Goal: Task Accomplishment & Management: Complete application form

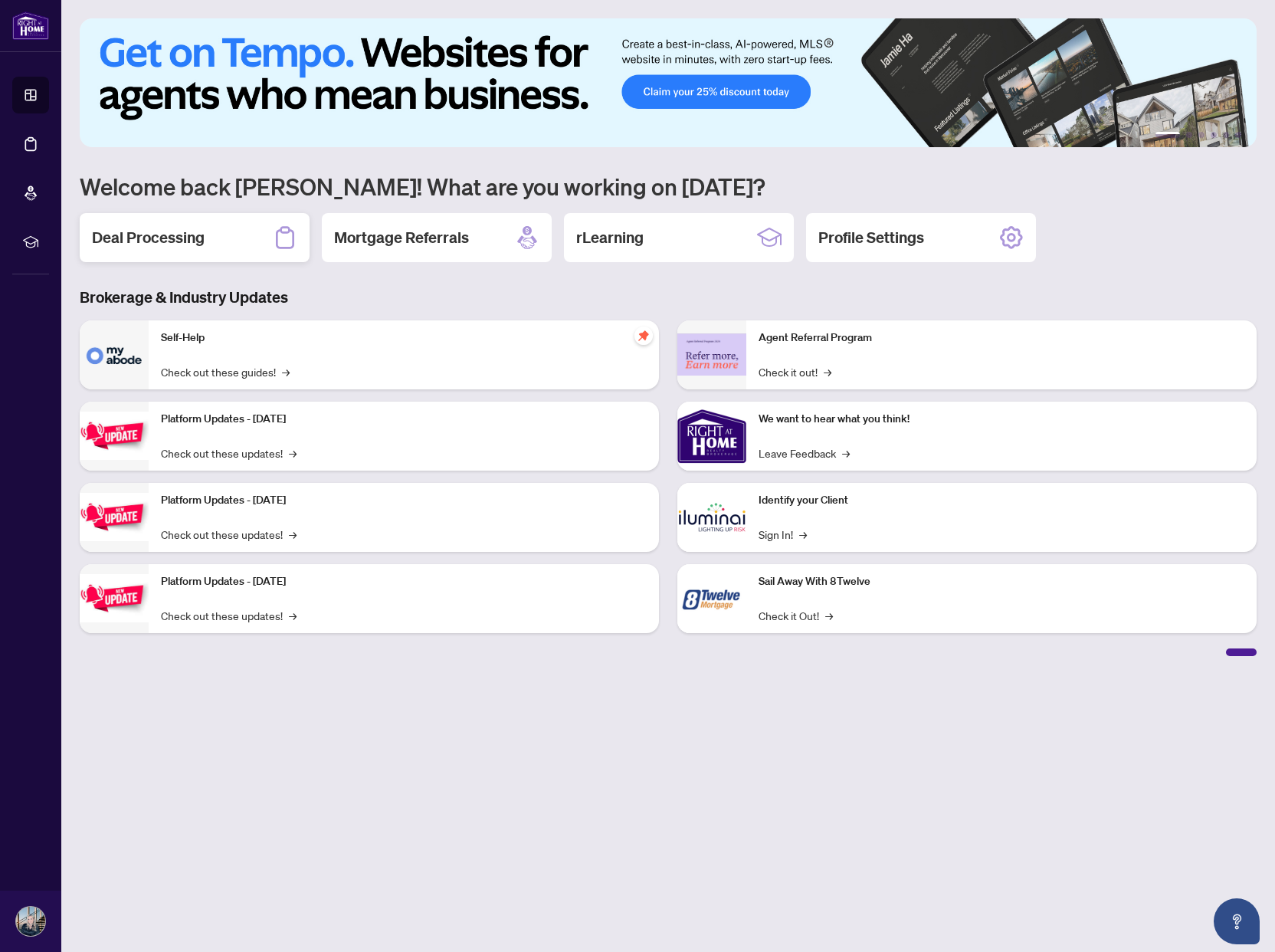
click at [171, 245] on h2 "Deal Processing" at bounding box center [149, 238] width 113 height 22
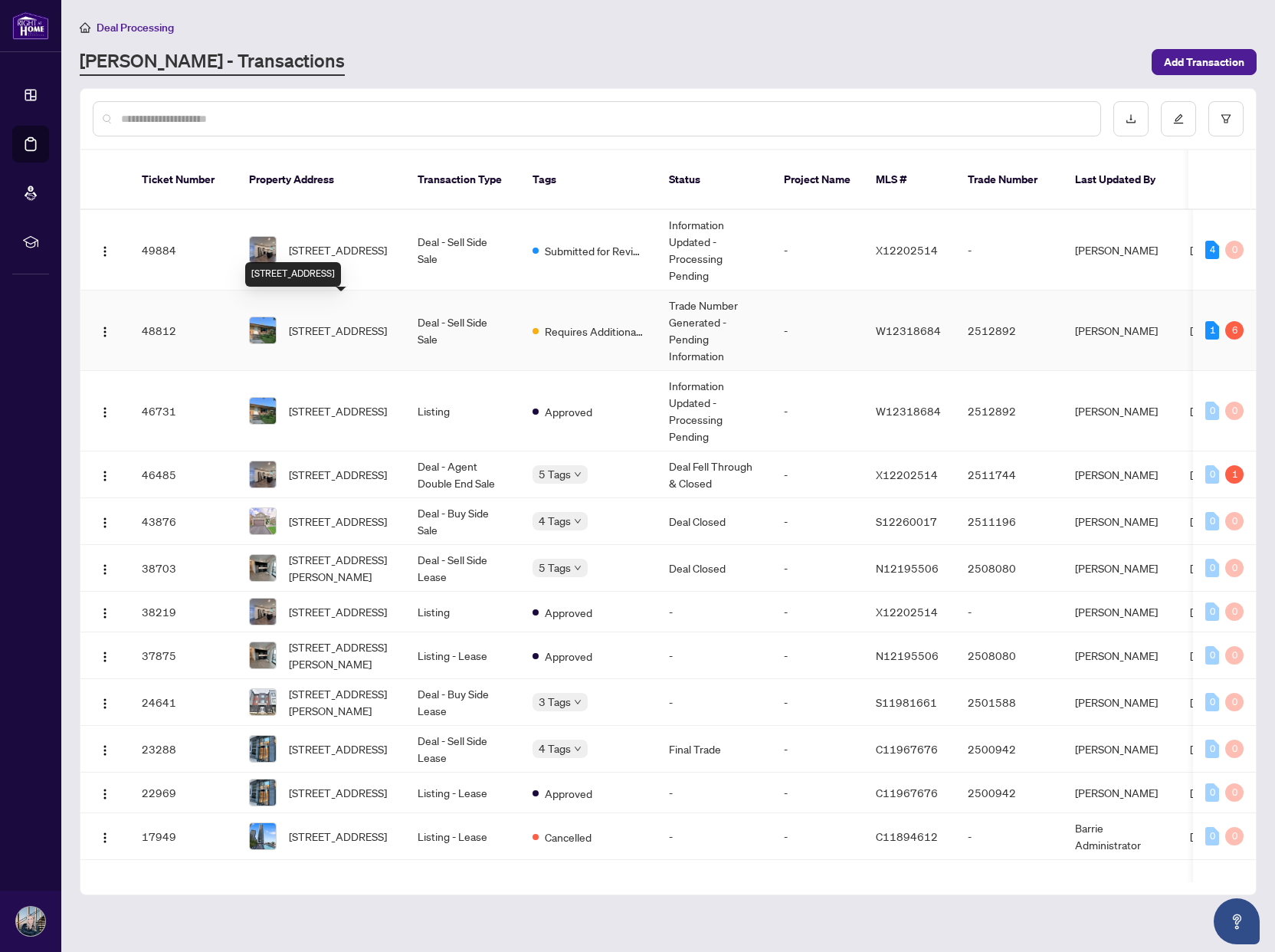
click at [325, 322] on span "[STREET_ADDRESS]" at bounding box center [337, 330] width 98 height 17
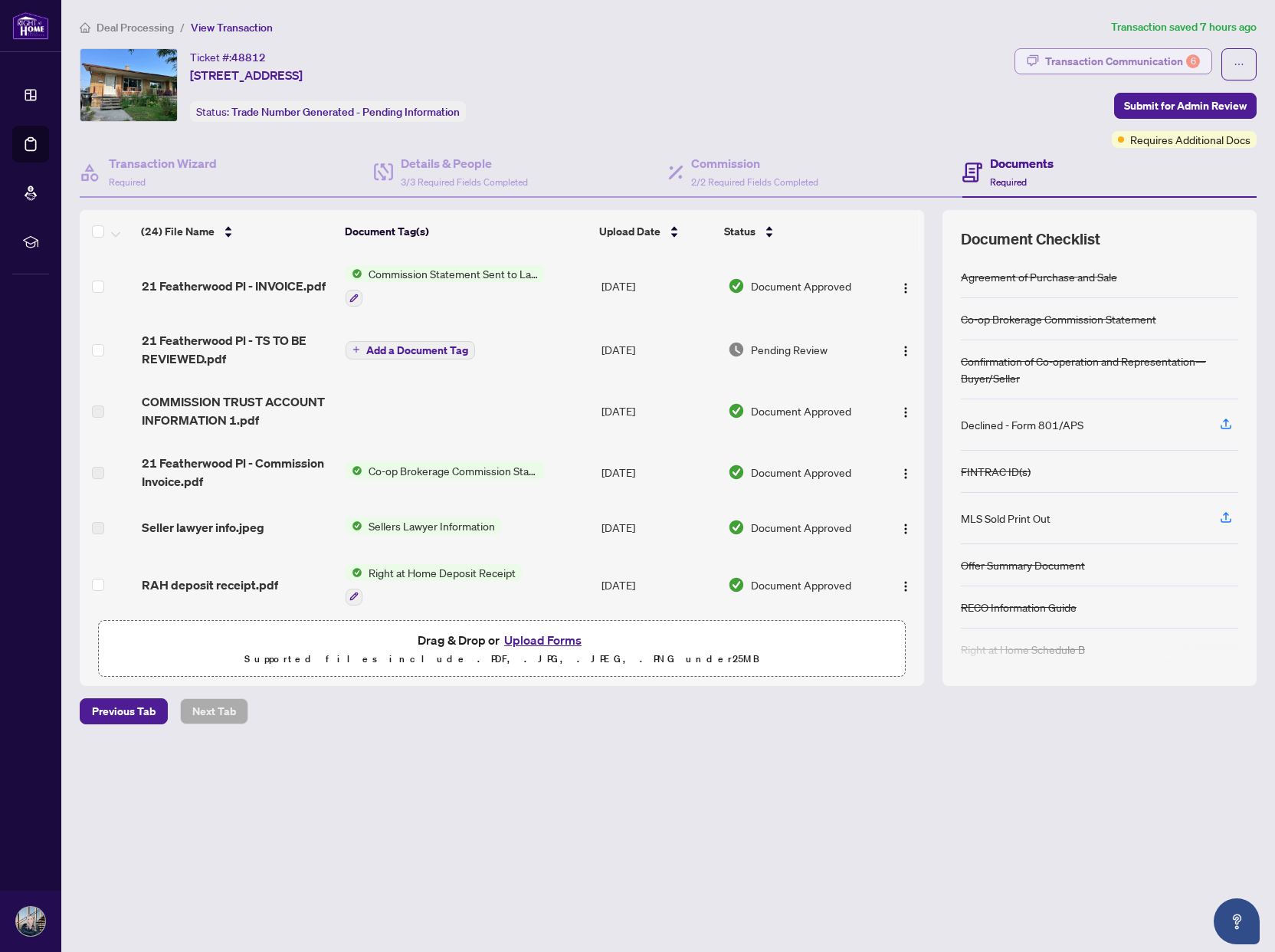
click at [1109, 63] on div "Transaction Communication 6" at bounding box center [1122, 60] width 155 height 25
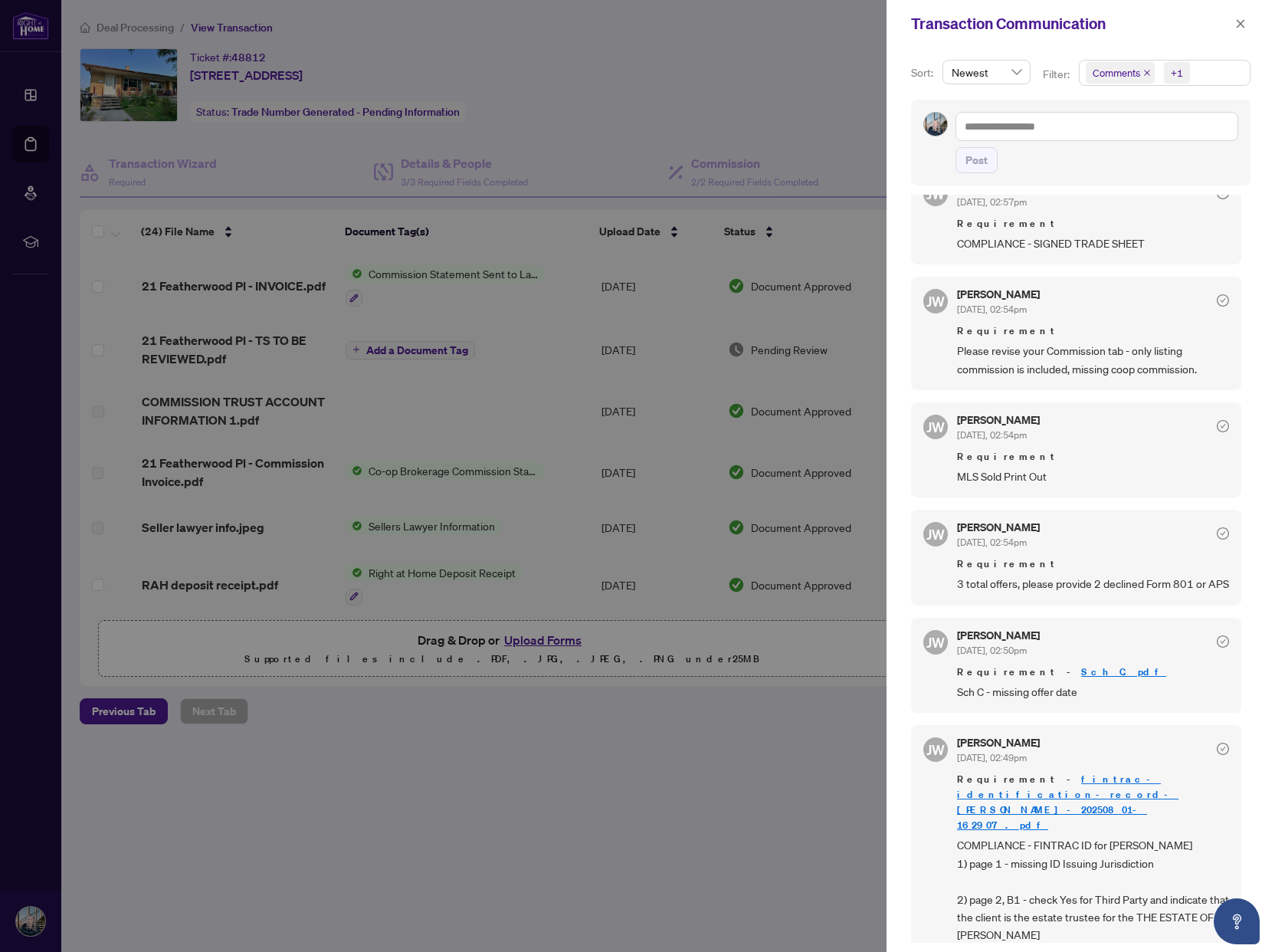
scroll to position [264, 0]
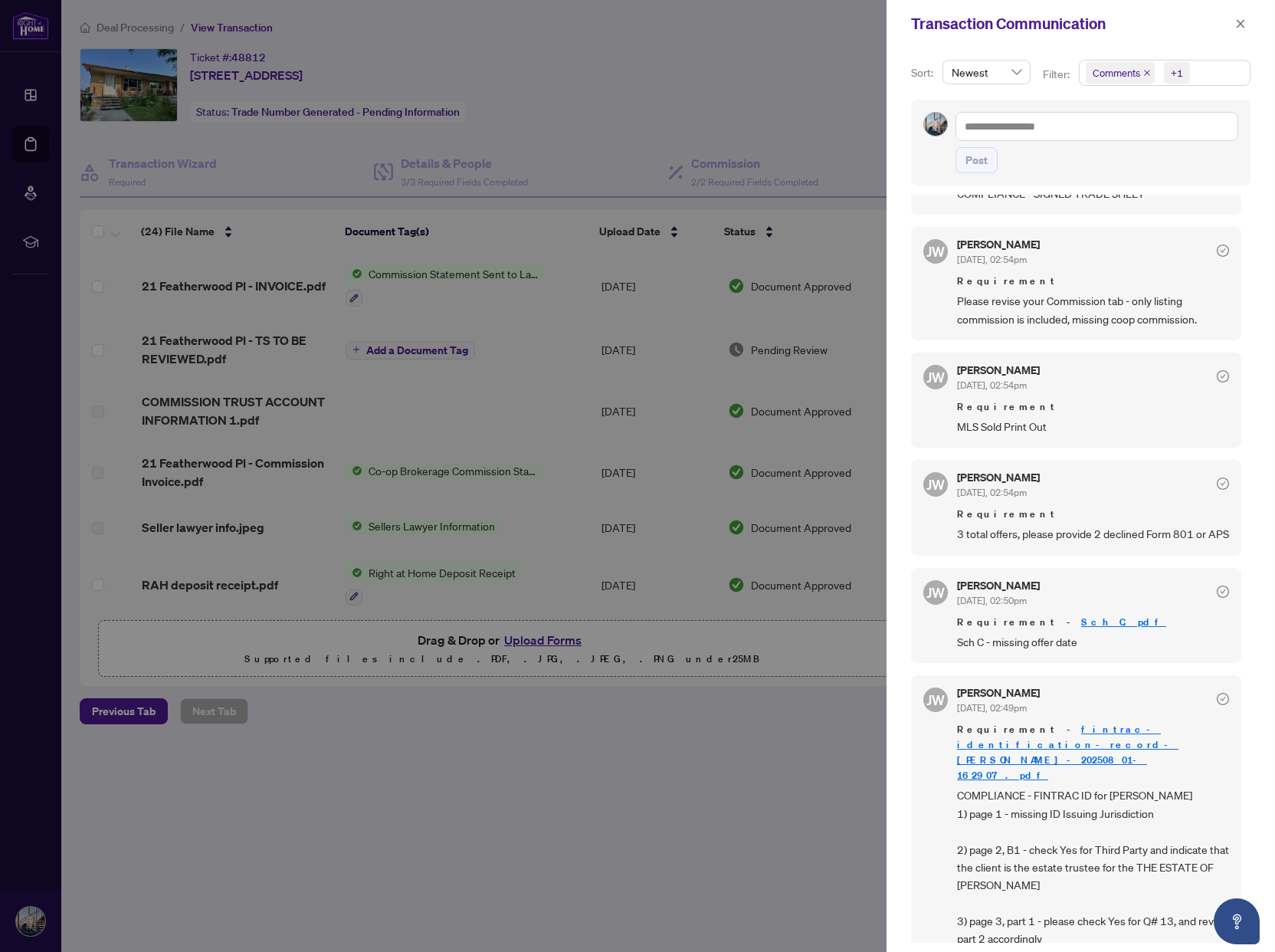
click at [483, 746] on div at bounding box center [638, 476] width 1275 height 952
click at [1239, 22] on icon "close" at bounding box center [1241, 23] width 9 height 9
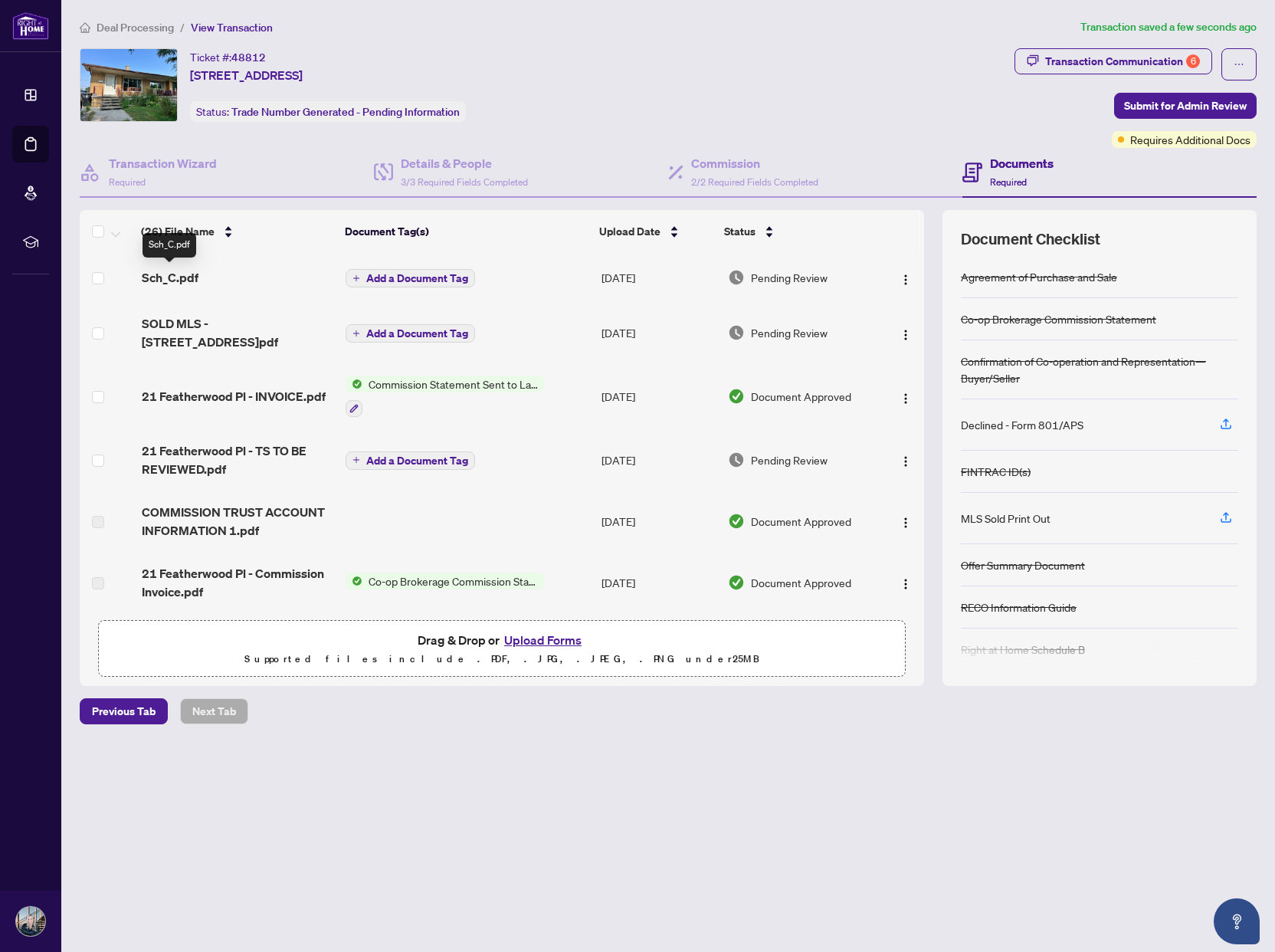
click at [142, 276] on span "Sch_C.pdf" at bounding box center [170, 278] width 57 height 19
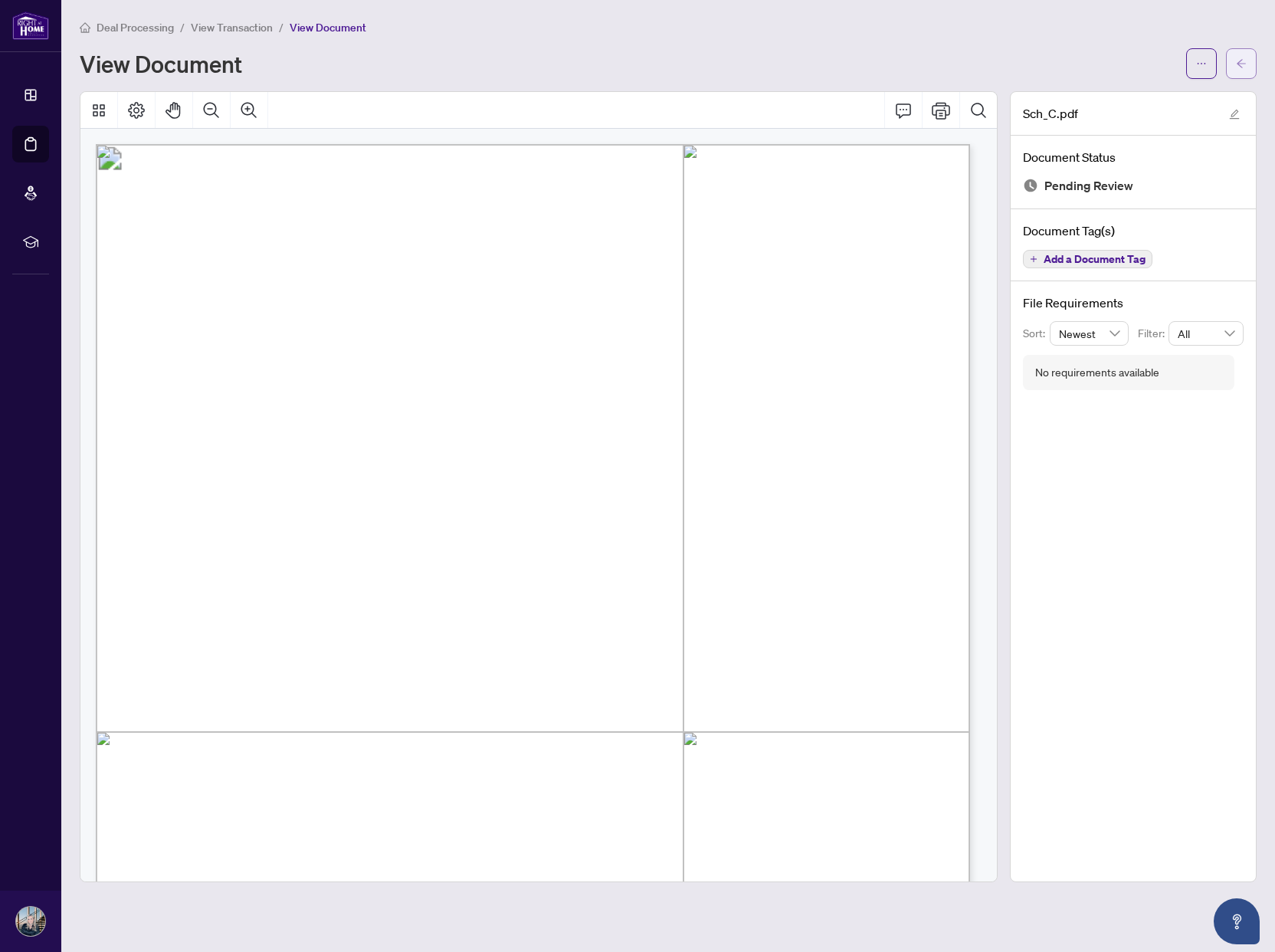
click at [1235, 64] on button "button" at bounding box center [1241, 63] width 31 height 31
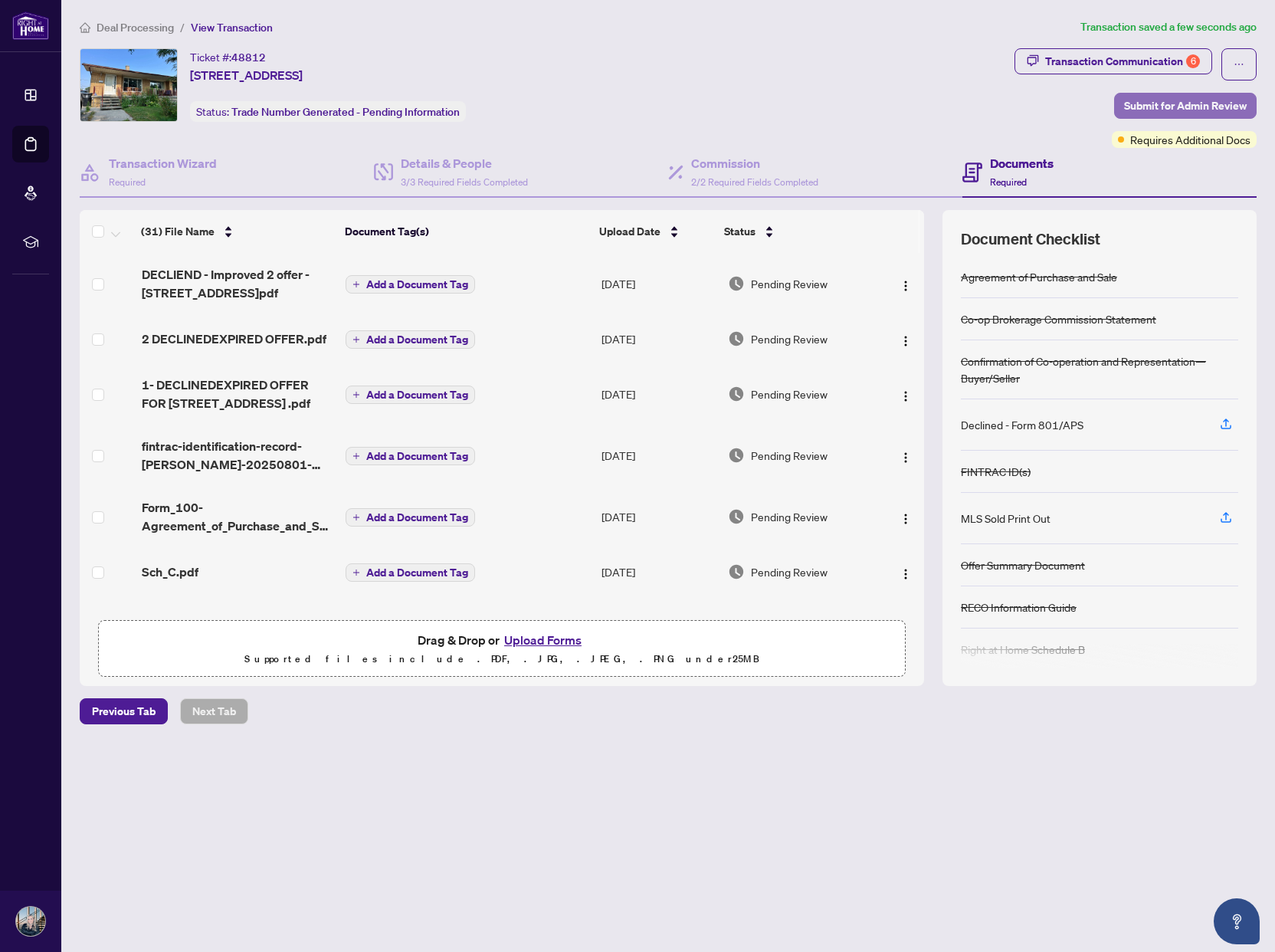
click at [1170, 104] on span "Submit for Admin Review" at bounding box center [1186, 105] width 123 height 25
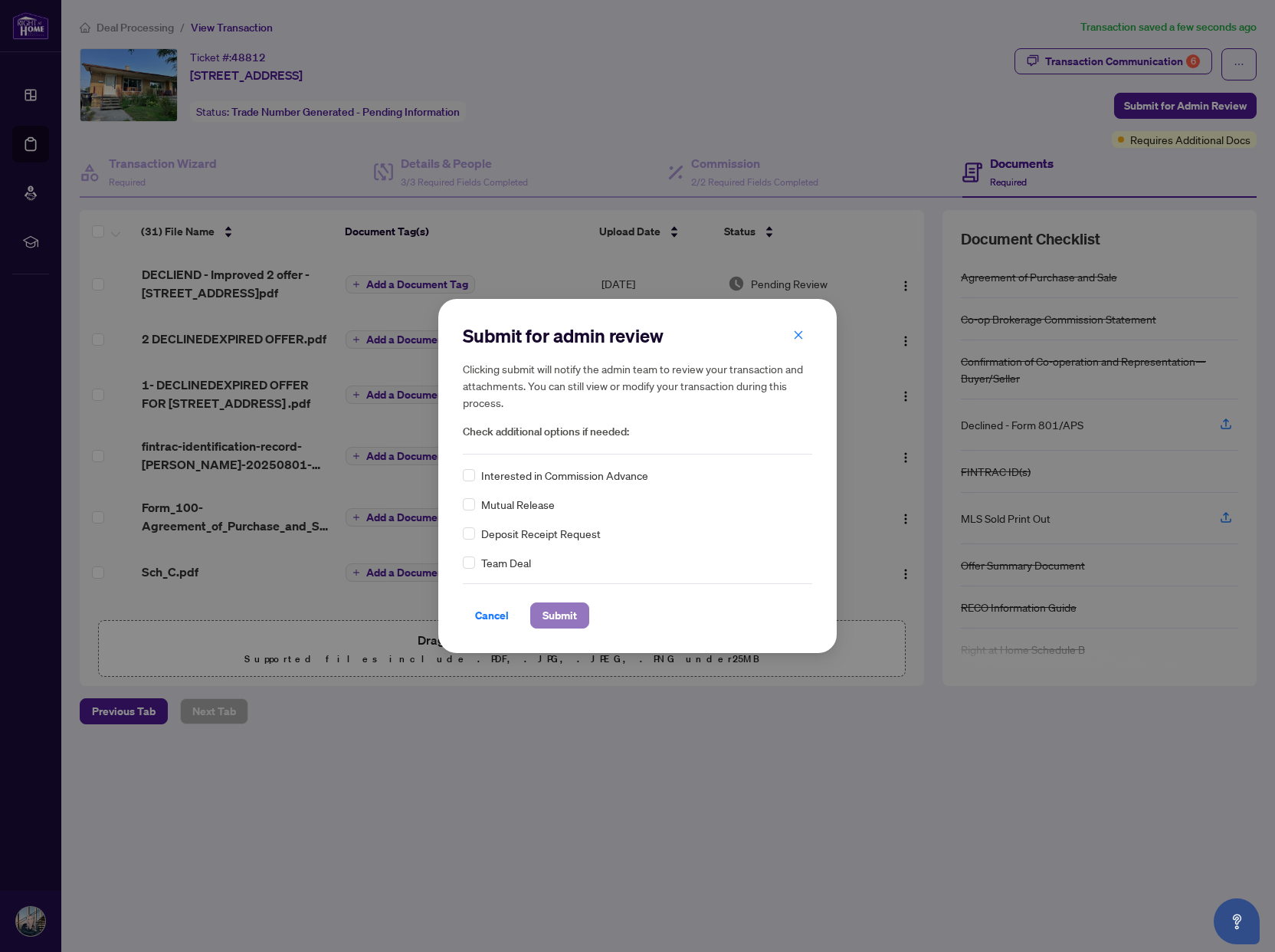
click at [572, 611] on span "Submit" at bounding box center [559, 615] width 35 height 25
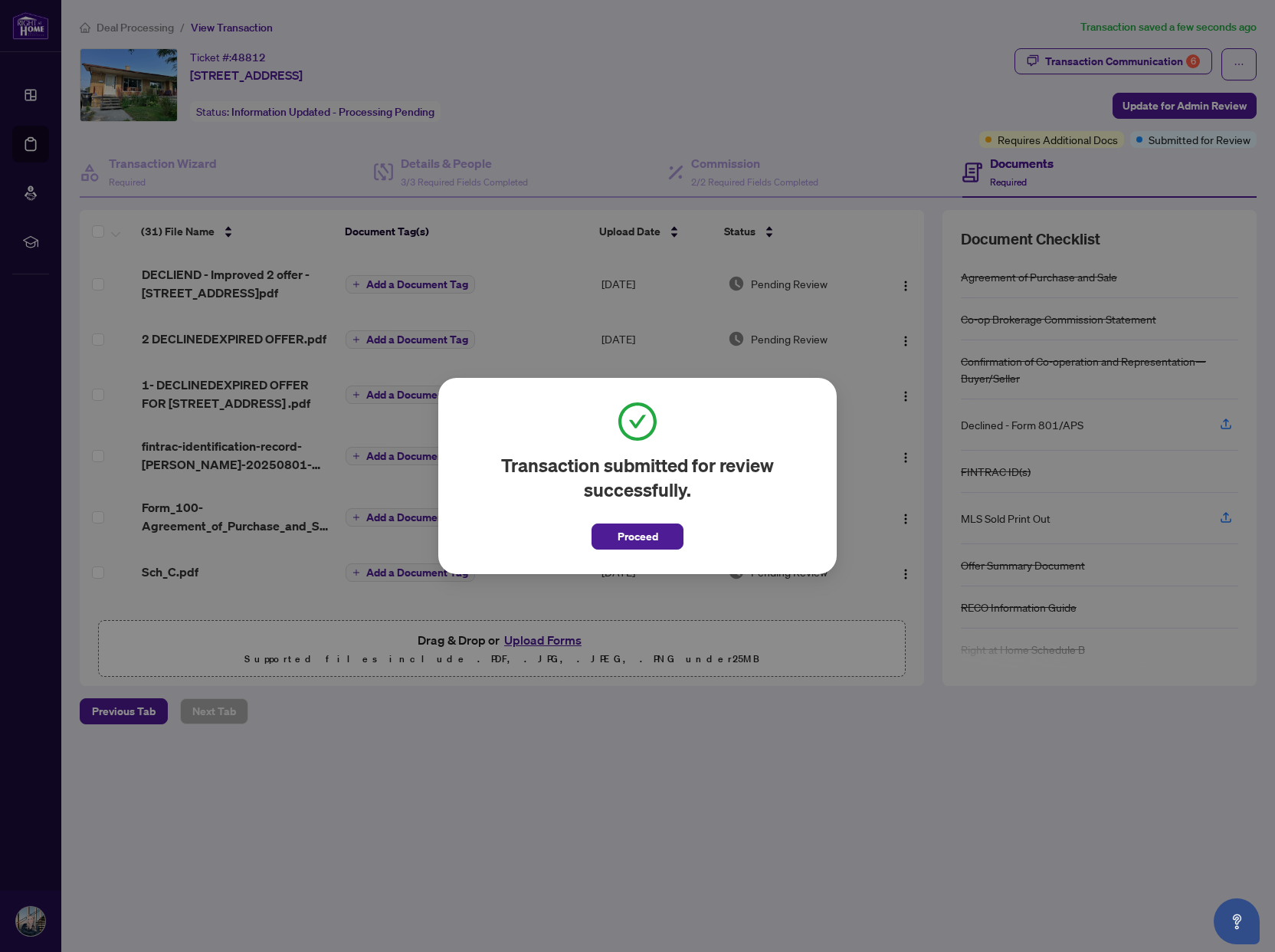
click at [725, 175] on div "Transaction submitted for review successfully. Proceed Cancel OK" at bounding box center [638, 476] width 1275 height 952
click at [733, 171] on div "Transaction submitted for review successfully. Proceed Cancel OK" at bounding box center [638, 476] width 1275 height 952
click at [658, 543] on button "Proceed" at bounding box center [638, 536] width 92 height 26
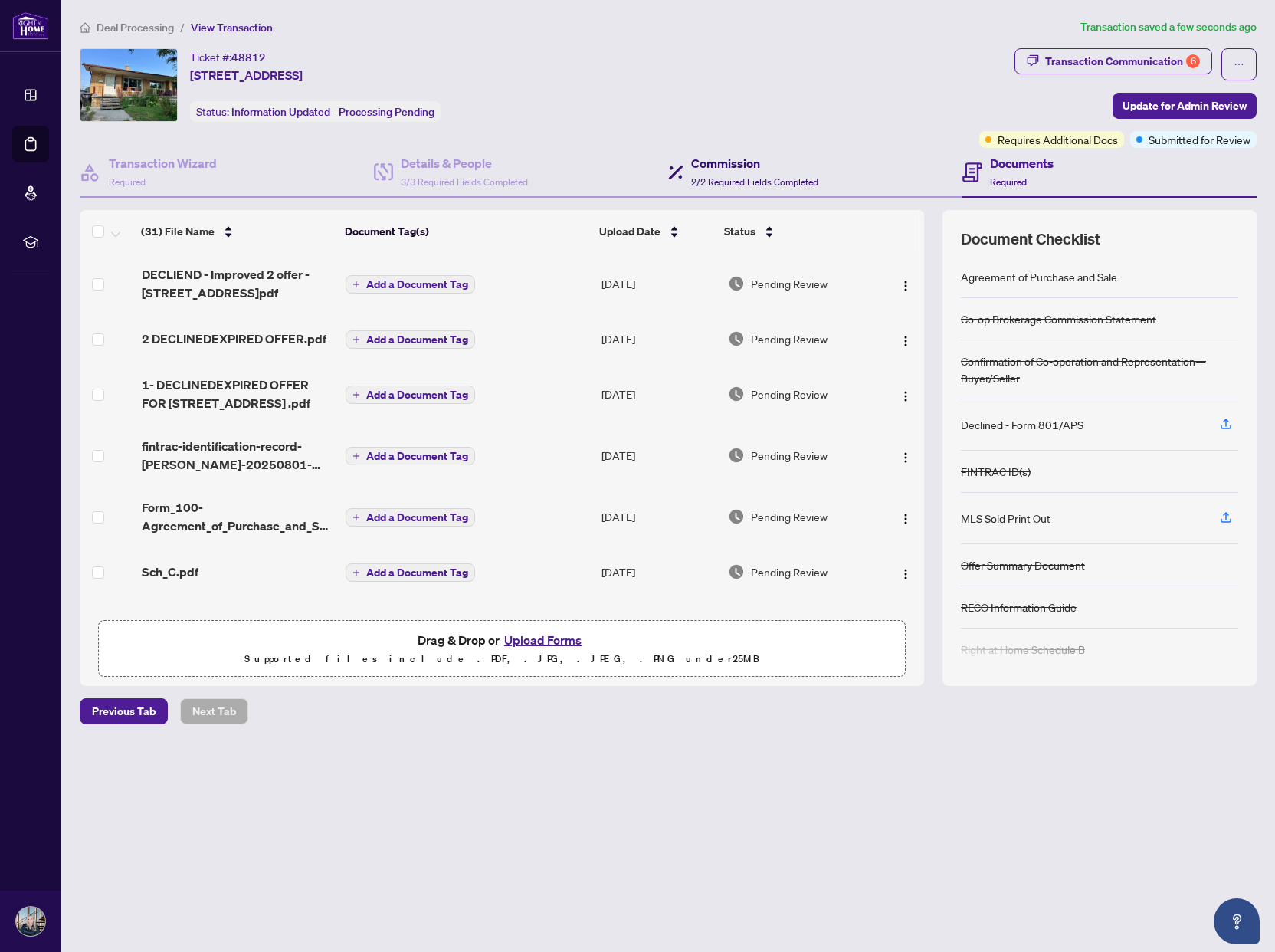
click at [727, 178] on span "2/2 Required Fields Completed" at bounding box center [754, 182] width 127 height 12
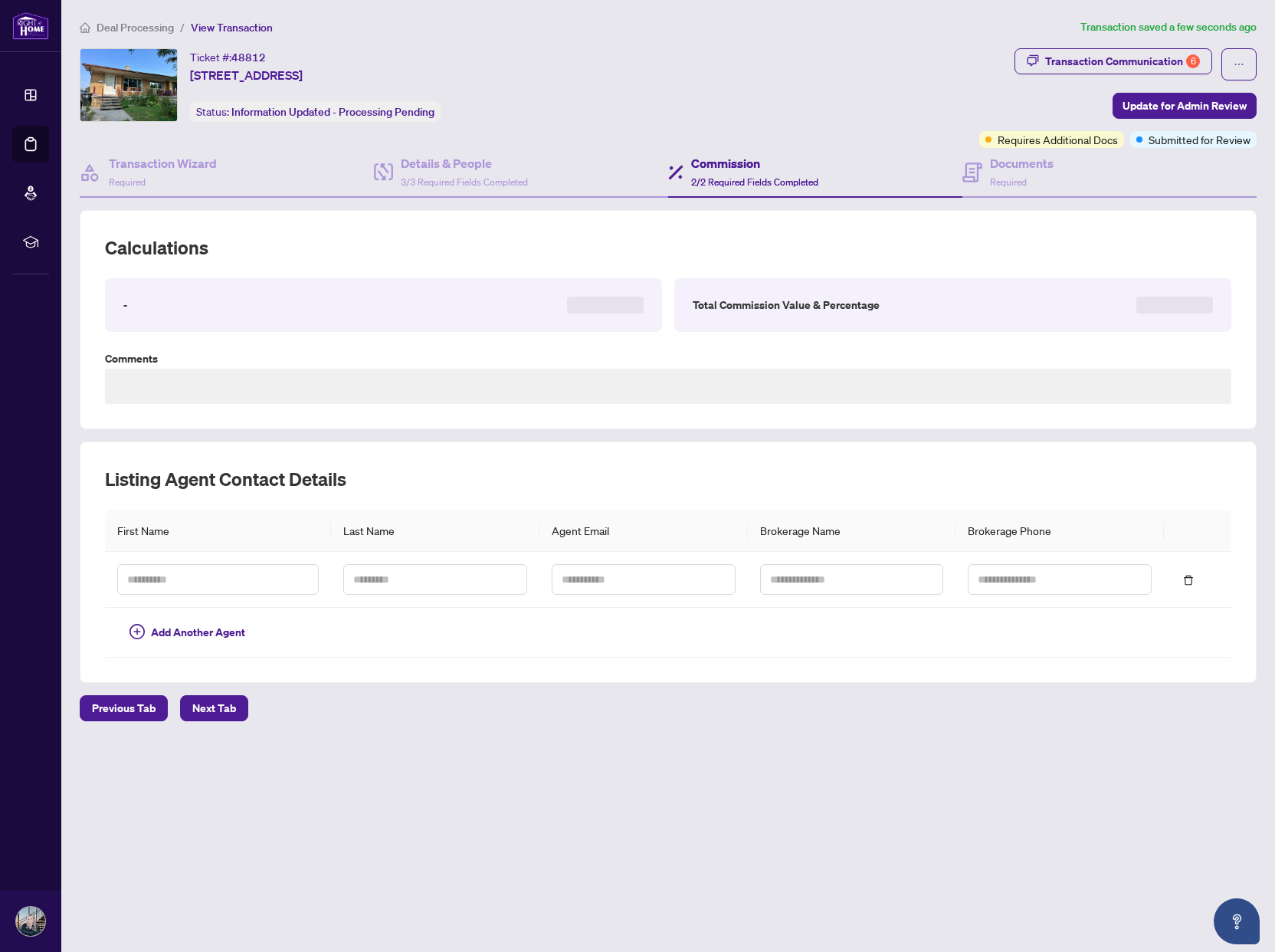
type textarea "**********"
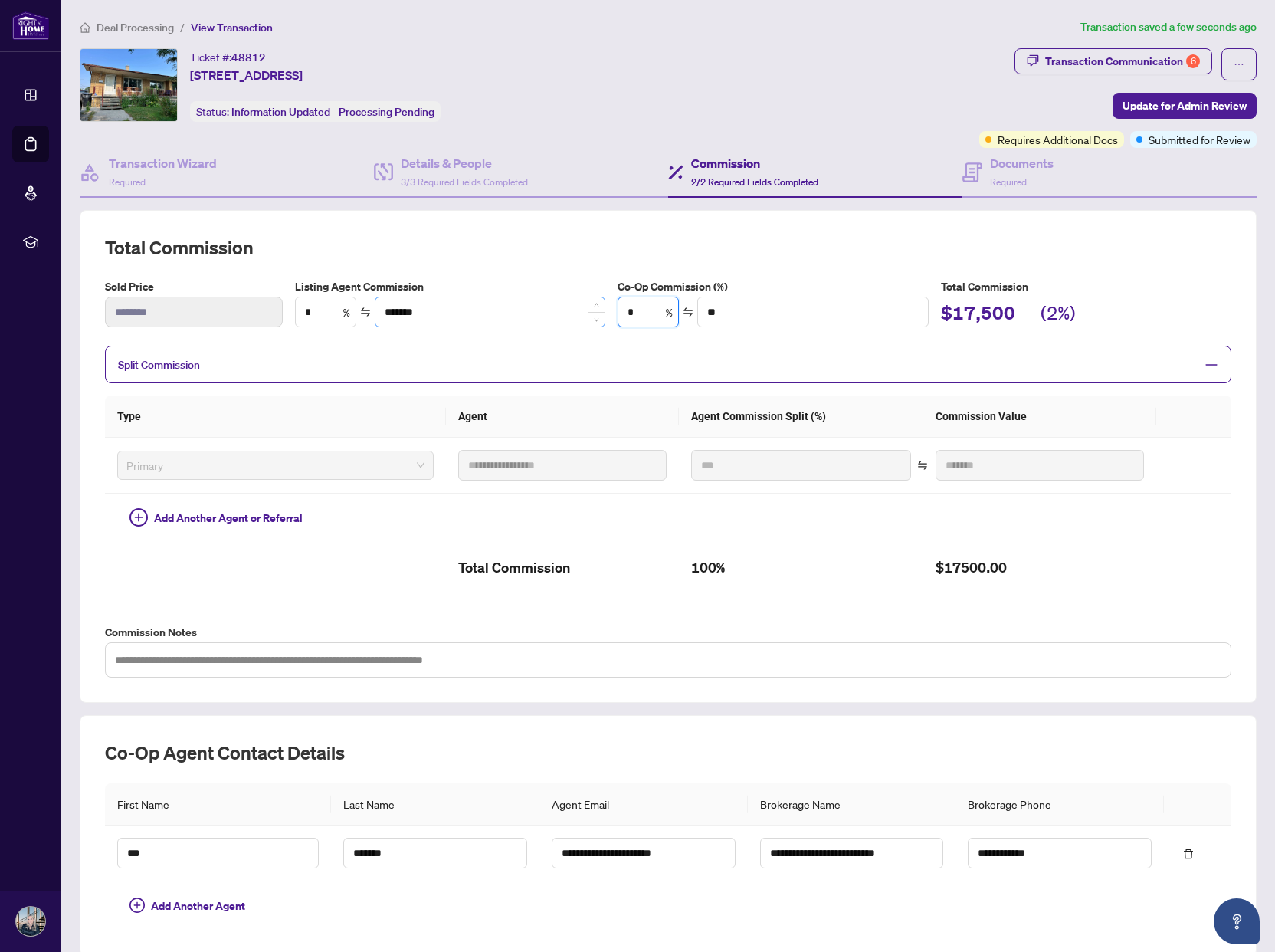
drag, startPoint x: 639, startPoint y: 311, endPoint x: 557, endPoint y: 309, distance: 82.0
click at [557, 309] on div "Listing Agent Commission * % ******* Co-Op Commission (%) * % ** Total Commissi…" at bounding box center [762, 304] width 949 height 52
type input "*"
type input "*******"
type input "***"
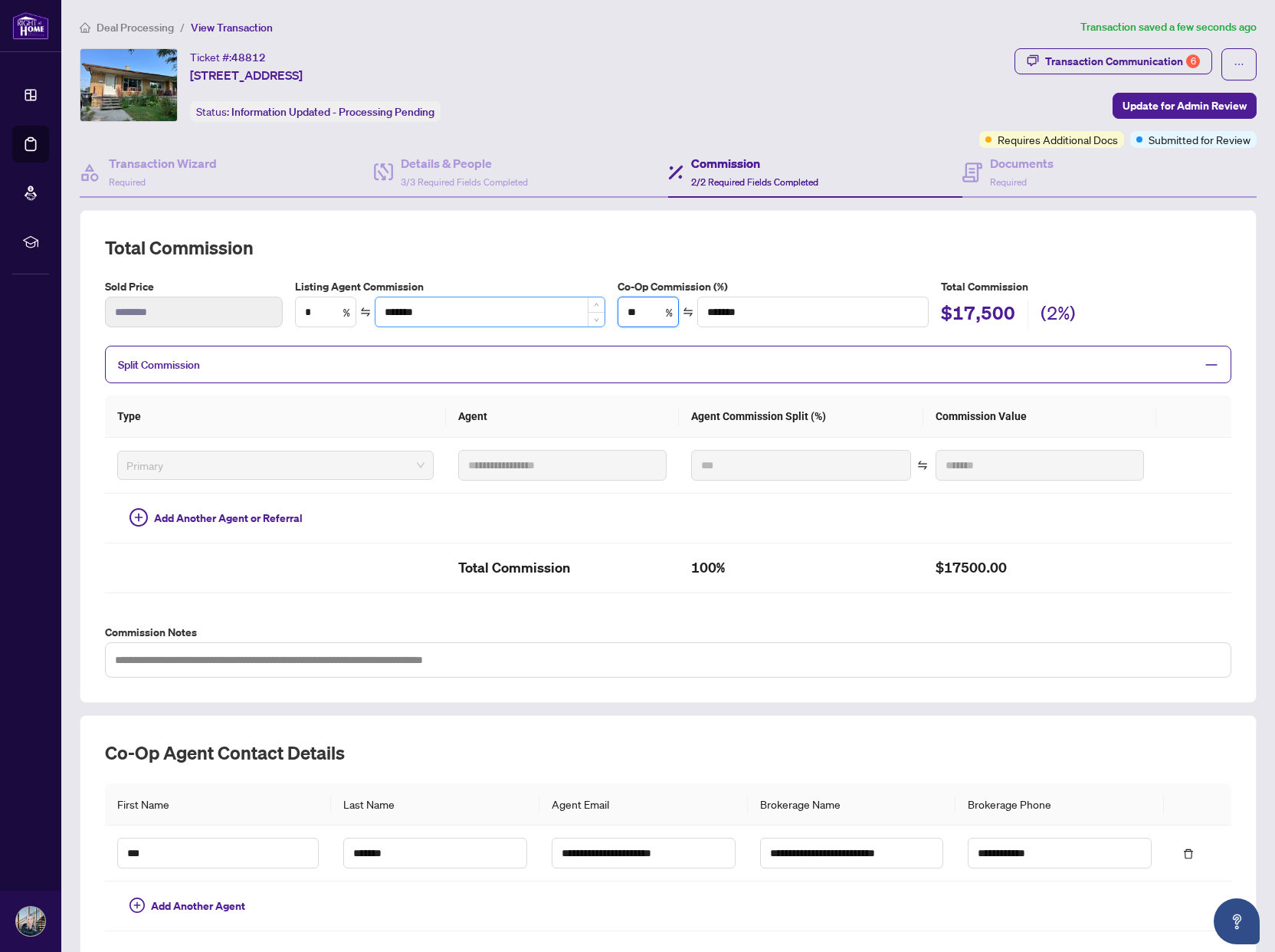
type input "*******"
type input "***"
click at [798, 249] on h2 "Total Commission" at bounding box center [668, 247] width 1126 height 25
click at [978, 311] on h2 "$17,500" at bounding box center [978, 314] width 74 height 29
click at [967, 312] on h2 "$39,375" at bounding box center [978, 314] width 74 height 29
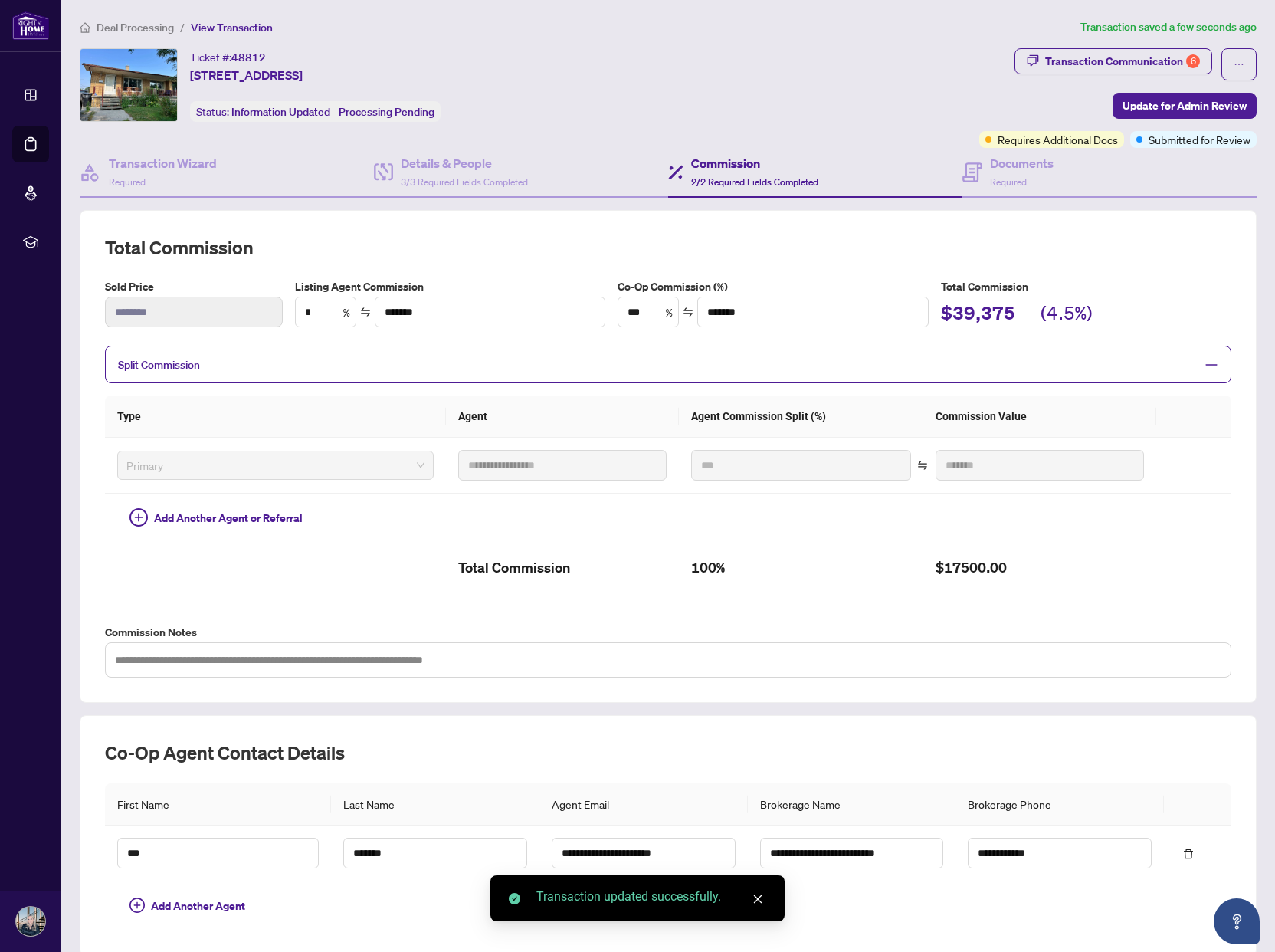
click at [1151, 286] on h5 "Total Commission" at bounding box center [1086, 287] width 290 height 17
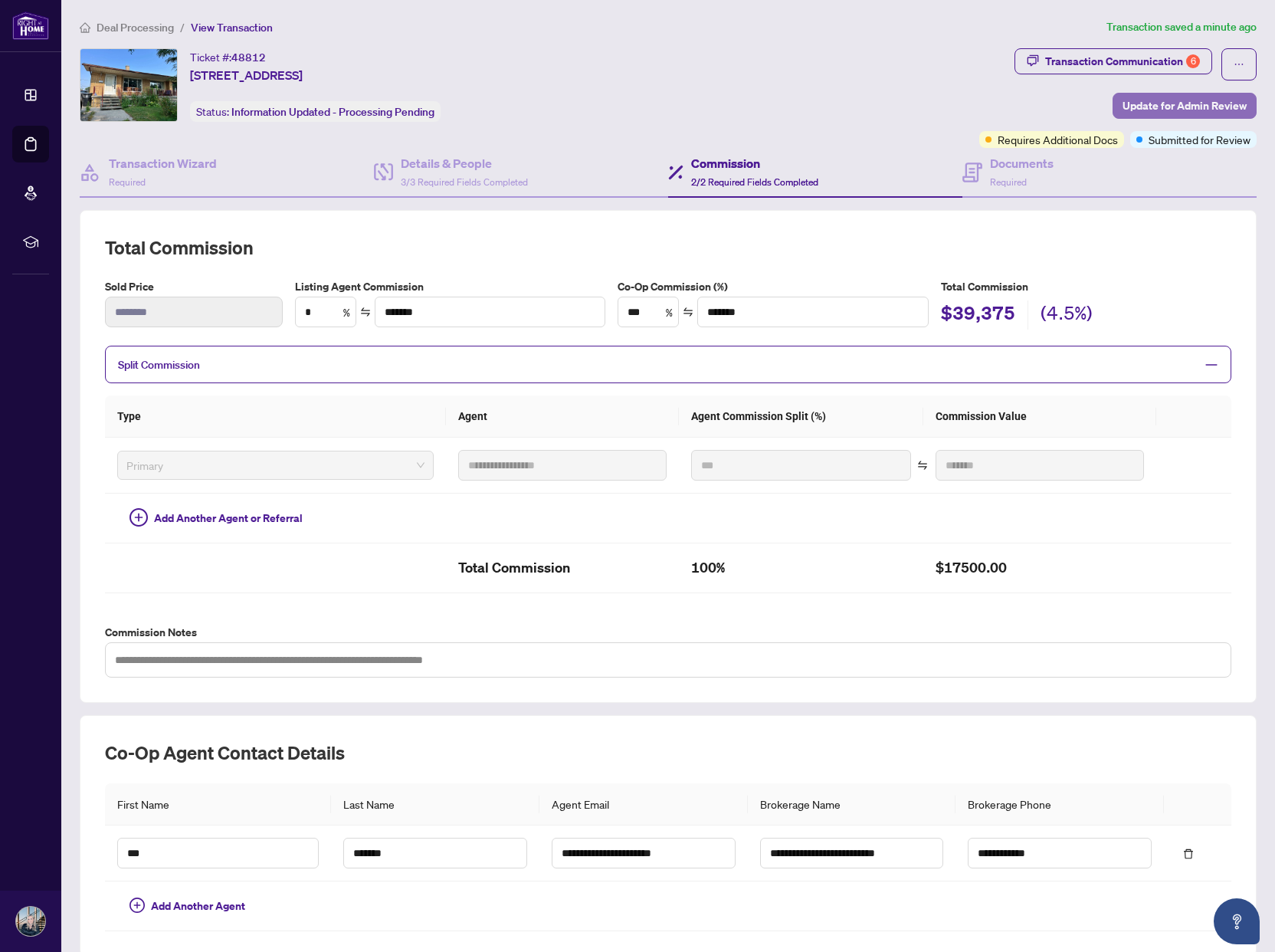
click at [1146, 101] on span "Update for Admin Review" at bounding box center [1184, 105] width 124 height 25
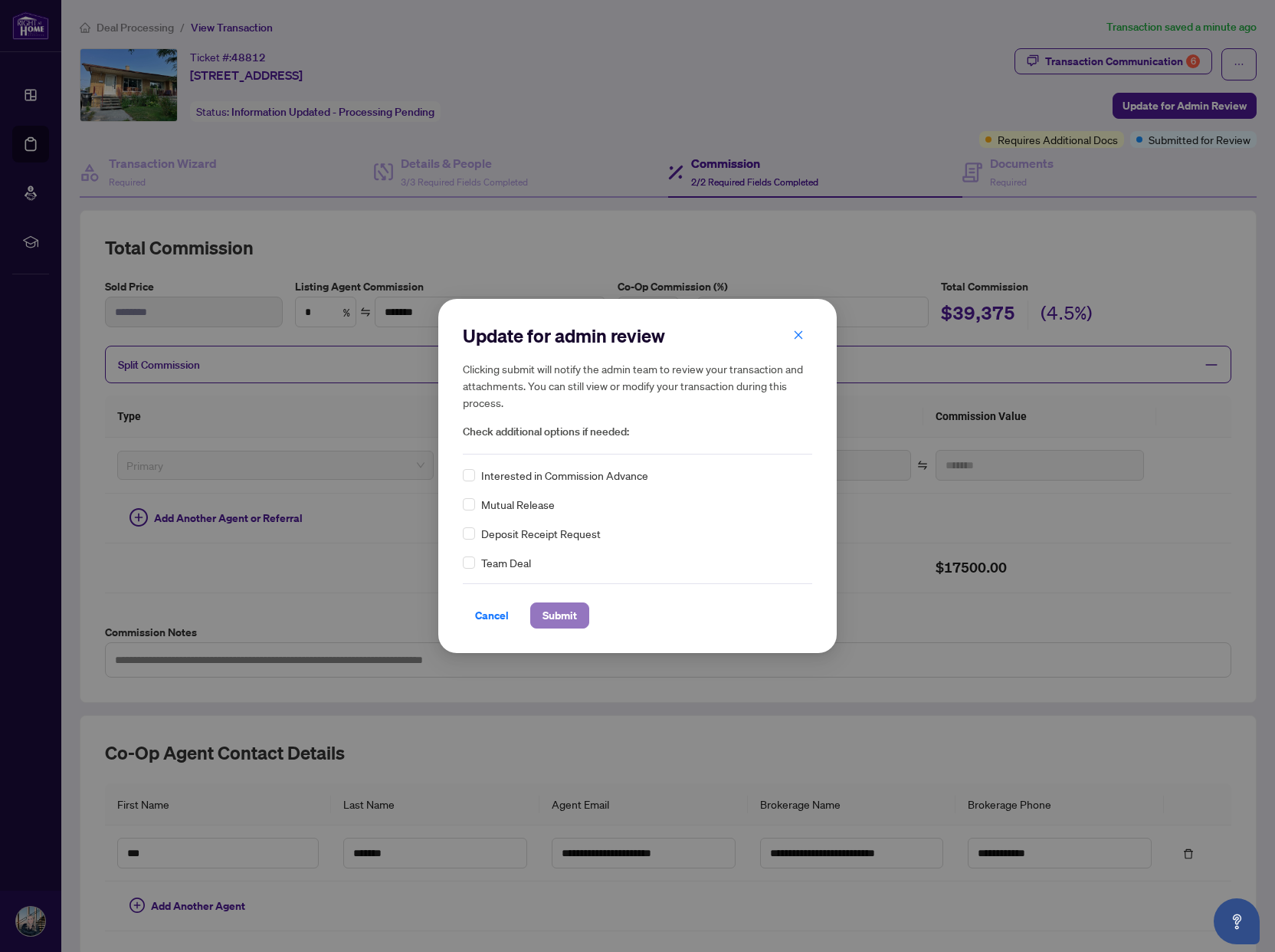
click at [562, 616] on span "Submit" at bounding box center [559, 615] width 35 height 25
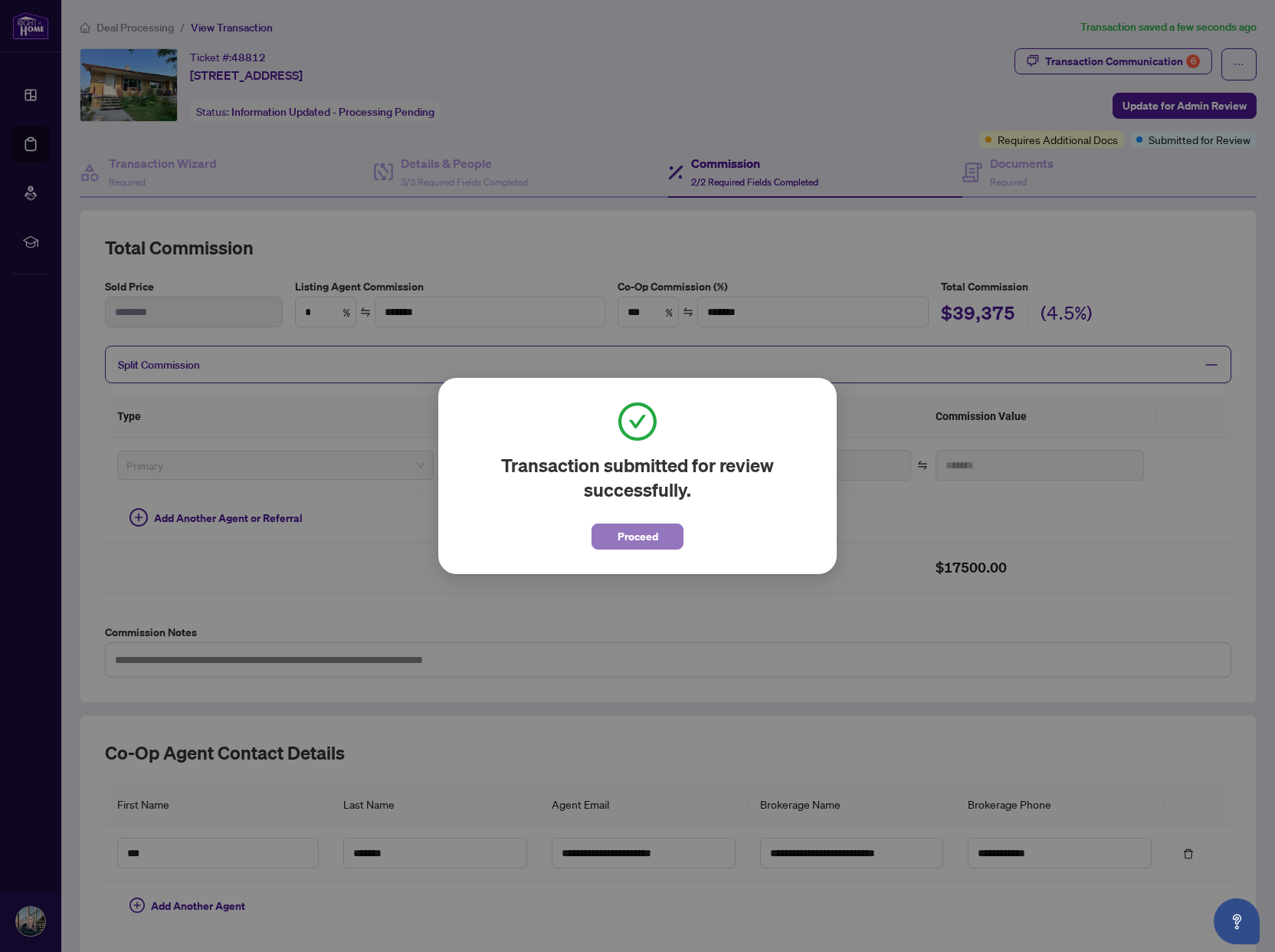
click at [624, 537] on span "Proceed" at bounding box center [638, 536] width 41 height 25
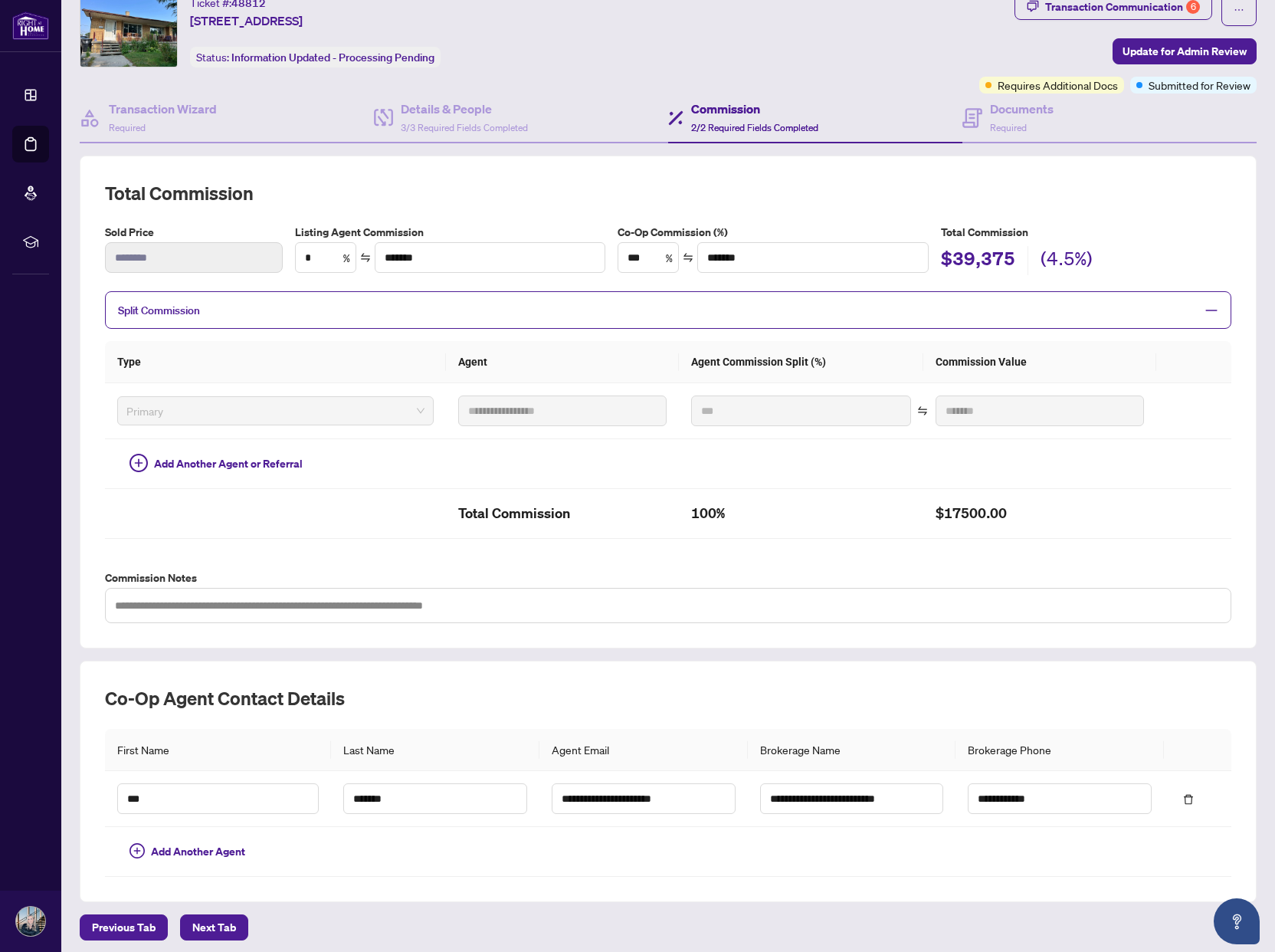
scroll to position [113, 0]
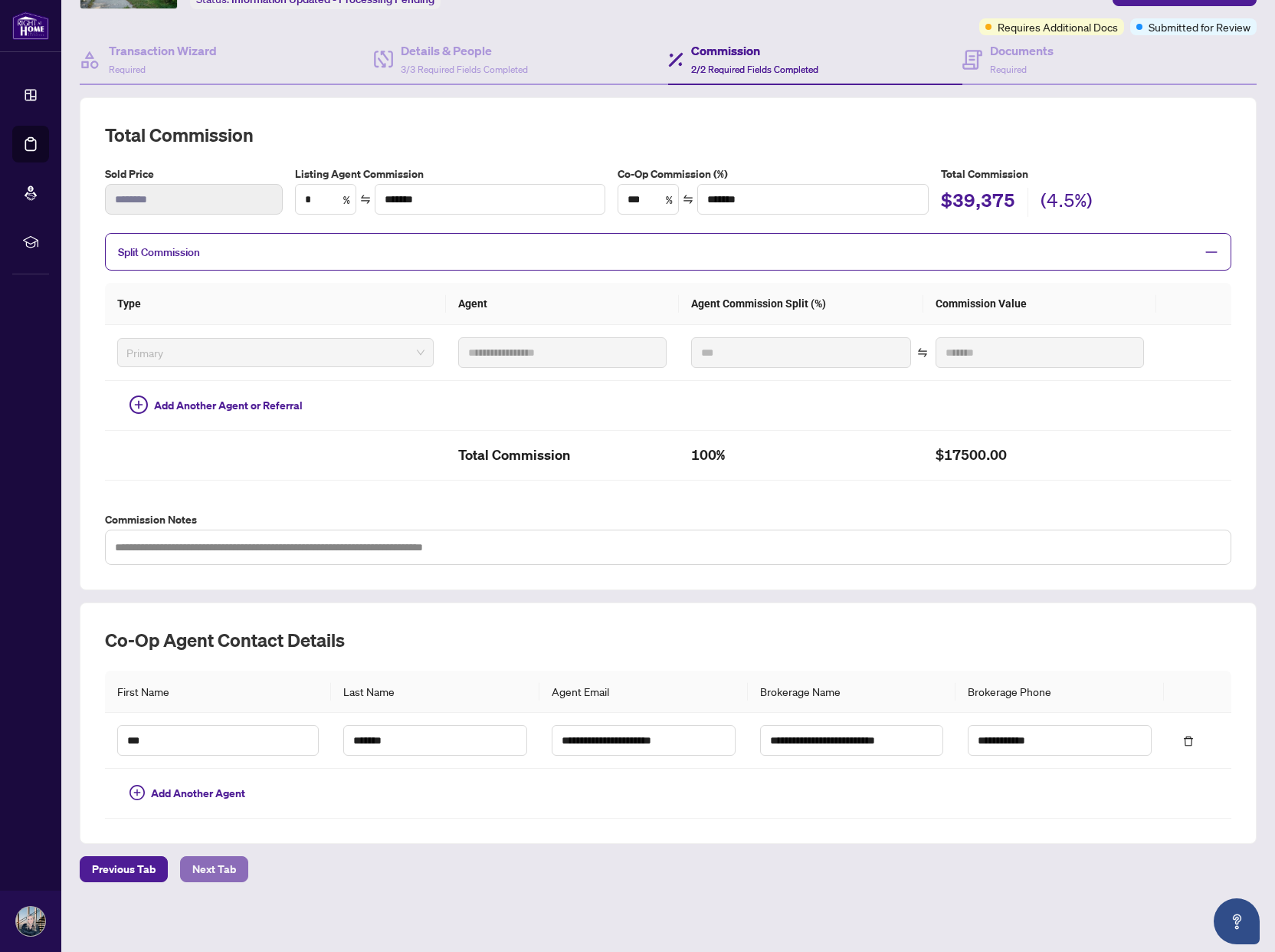
click at [226, 863] on span "Next Tab" at bounding box center [214, 869] width 44 height 25
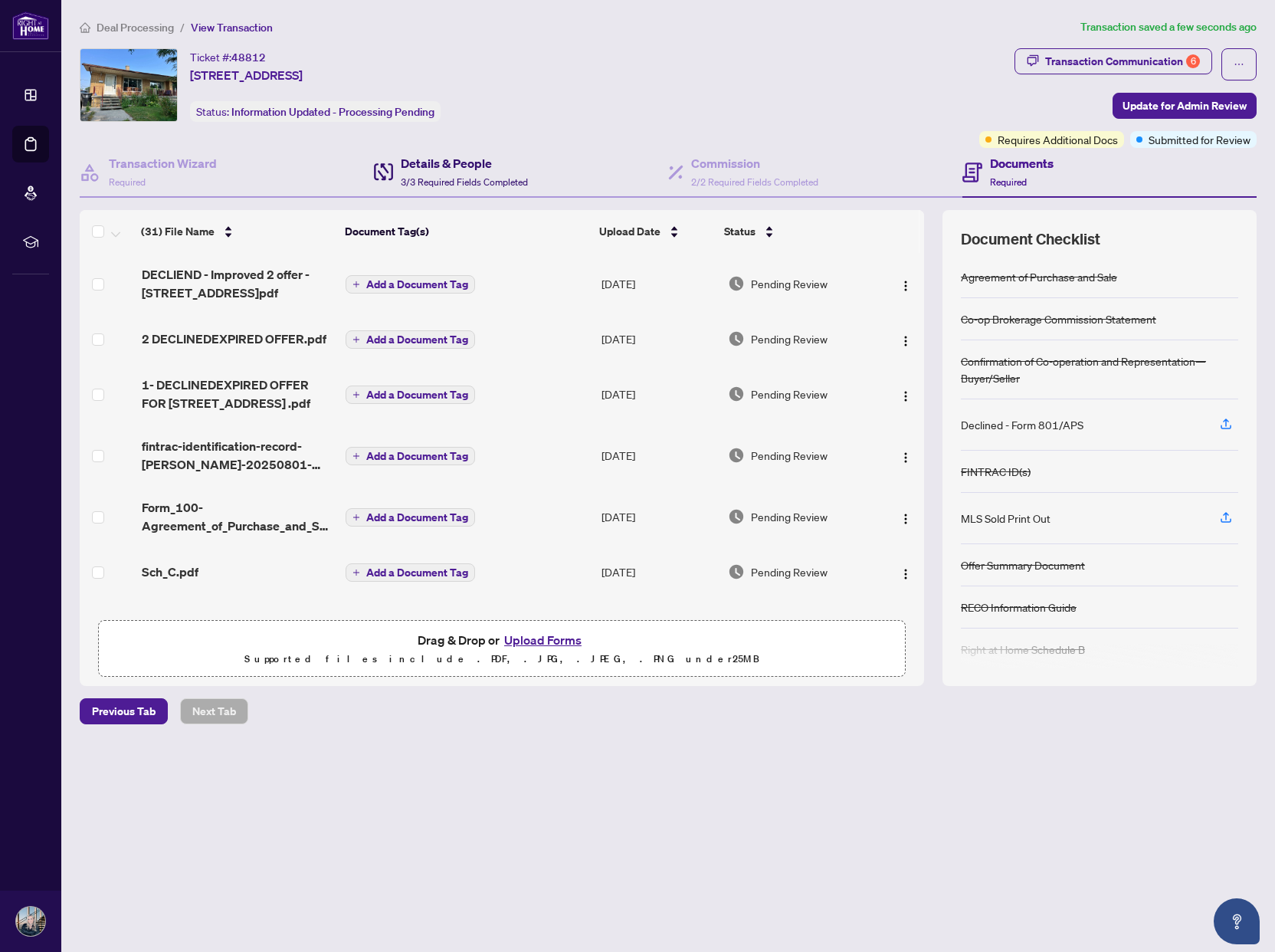
click at [446, 168] on h4 "Details & People" at bounding box center [464, 163] width 127 height 19
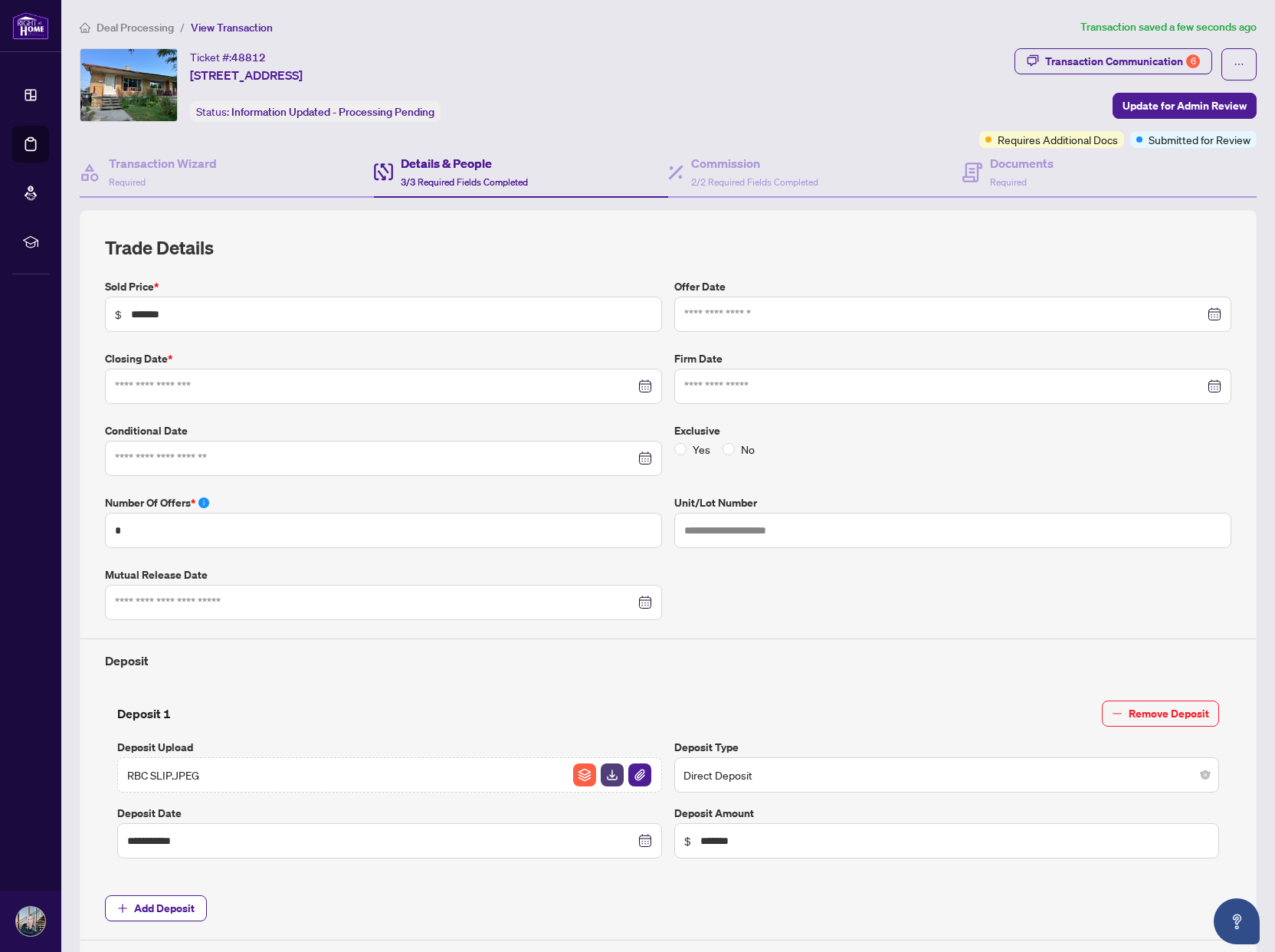
type input "**********"
click at [747, 178] on span "2/2 Required Fields Completed" at bounding box center [754, 182] width 127 height 12
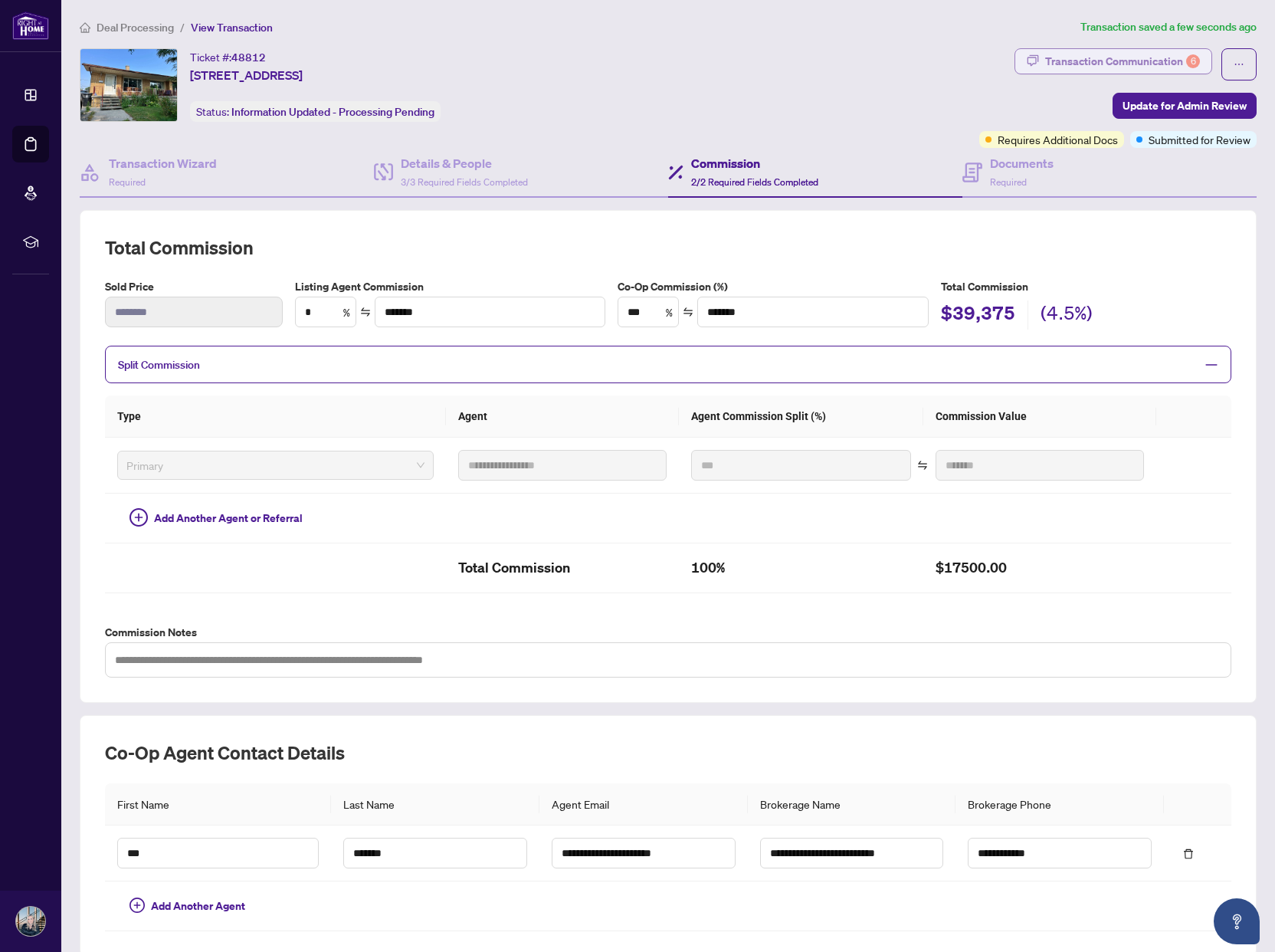
click at [1076, 53] on div "Transaction Communication 6" at bounding box center [1122, 60] width 155 height 25
type textarea "**********"
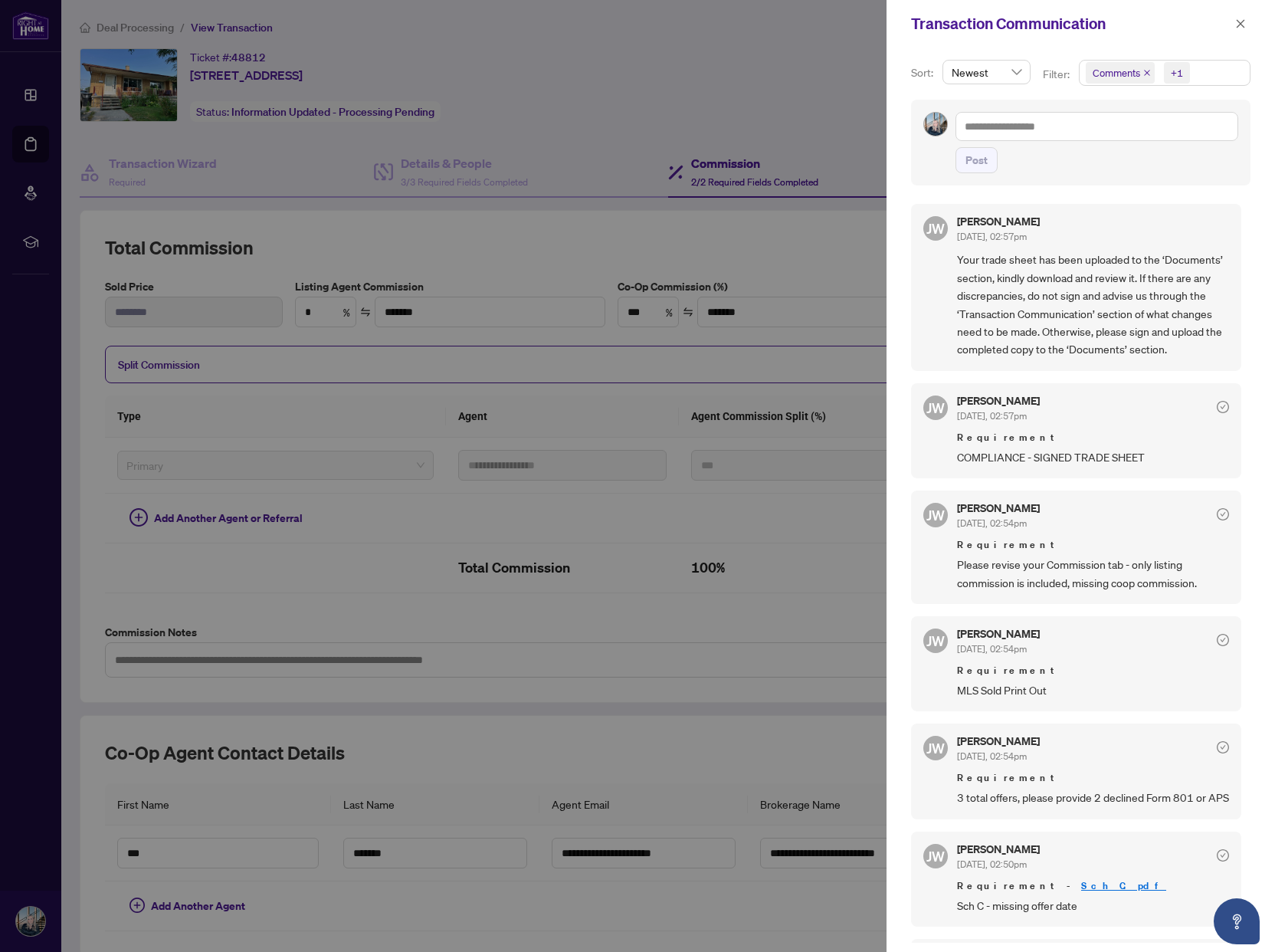
click at [1161, 401] on div "[PERSON_NAME] [DATE], 02:57pm" at bounding box center [1094, 410] width 272 height 29
click at [1243, 27] on icon "close" at bounding box center [1241, 23] width 9 height 9
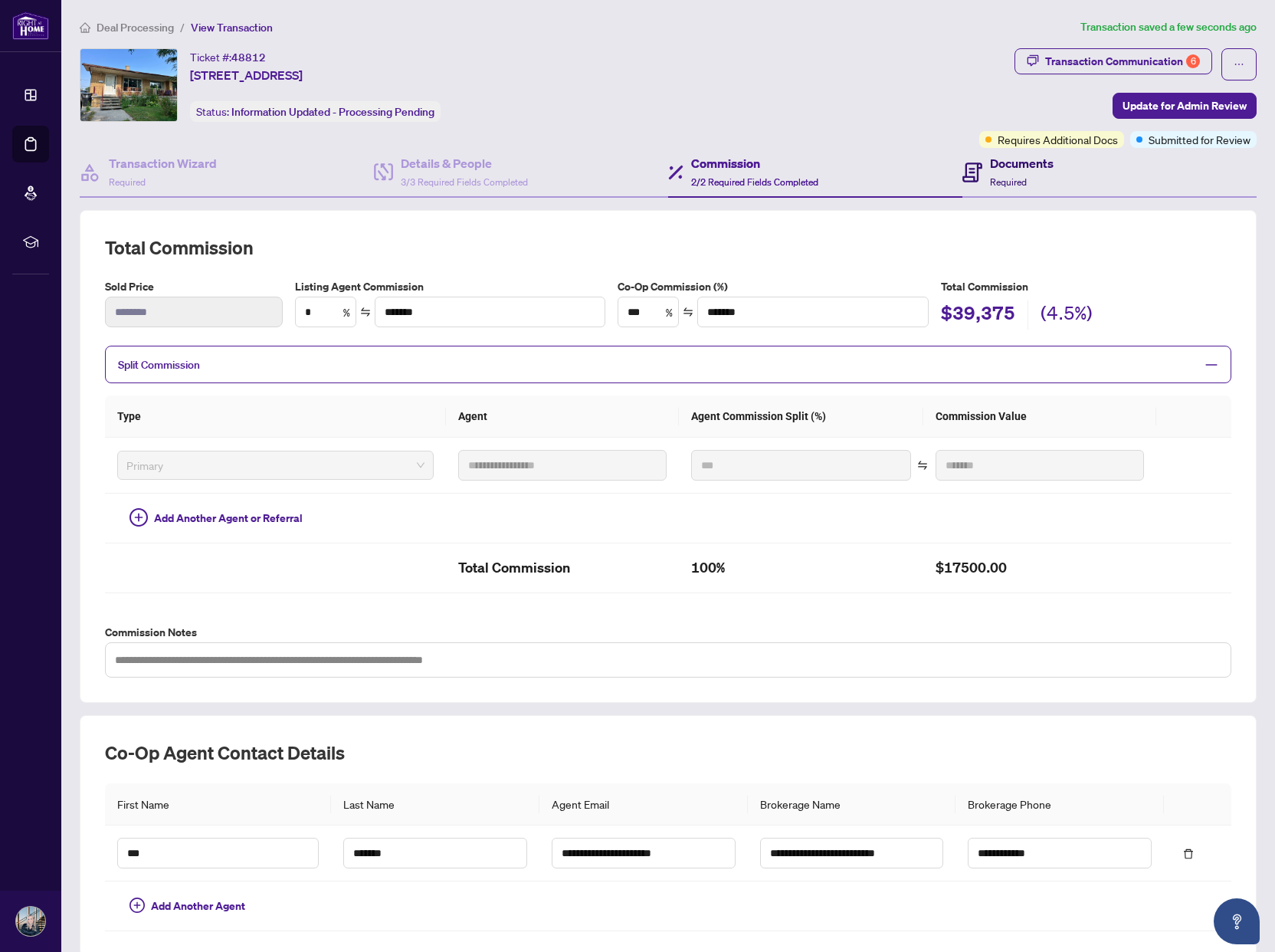
click at [1008, 167] on h4 "Documents" at bounding box center [1022, 163] width 63 height 19
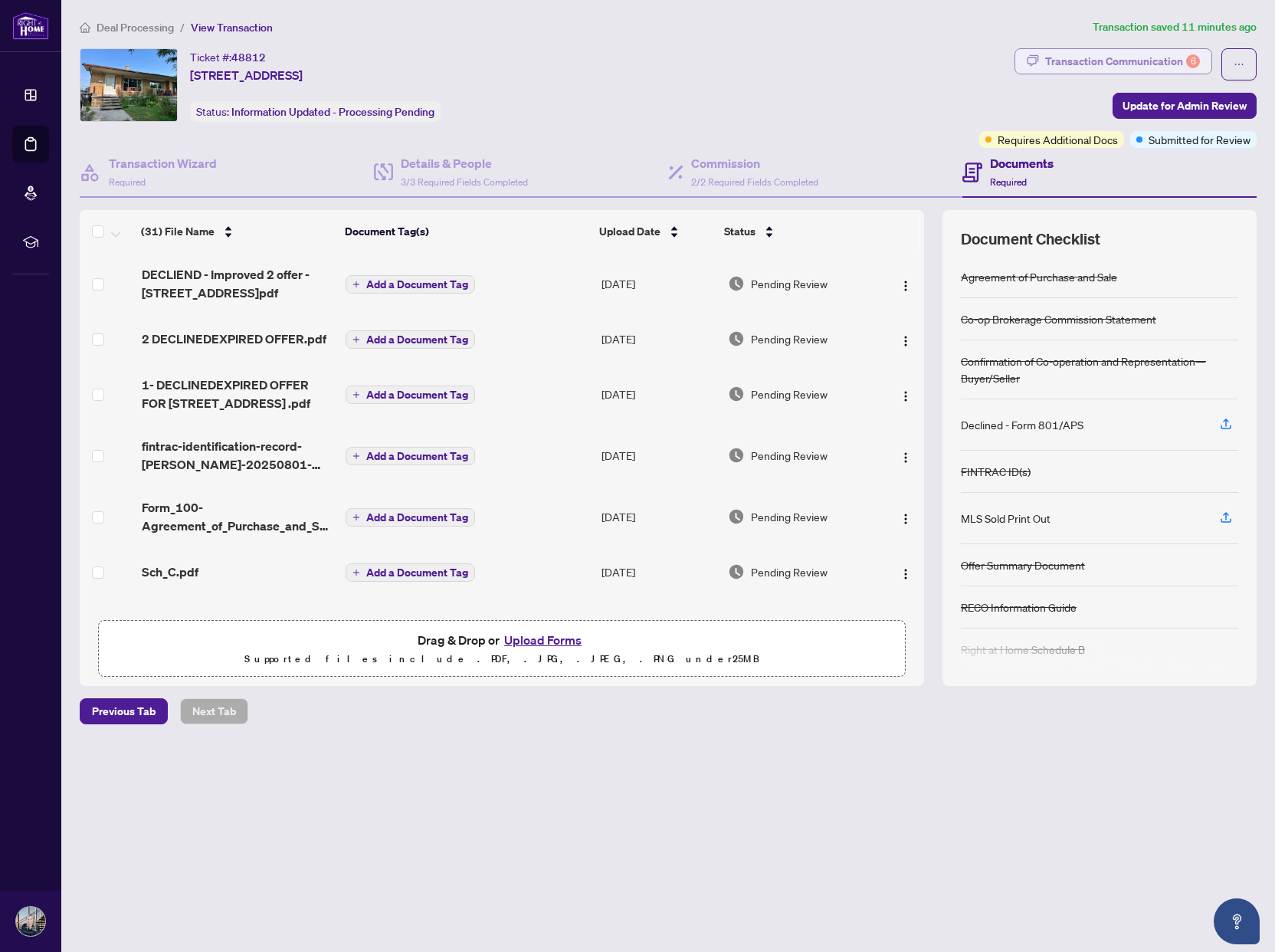
click at [1105, 68] on div "Transaction Communication 6" at bounding box center [1122, 60] width 155 height 25
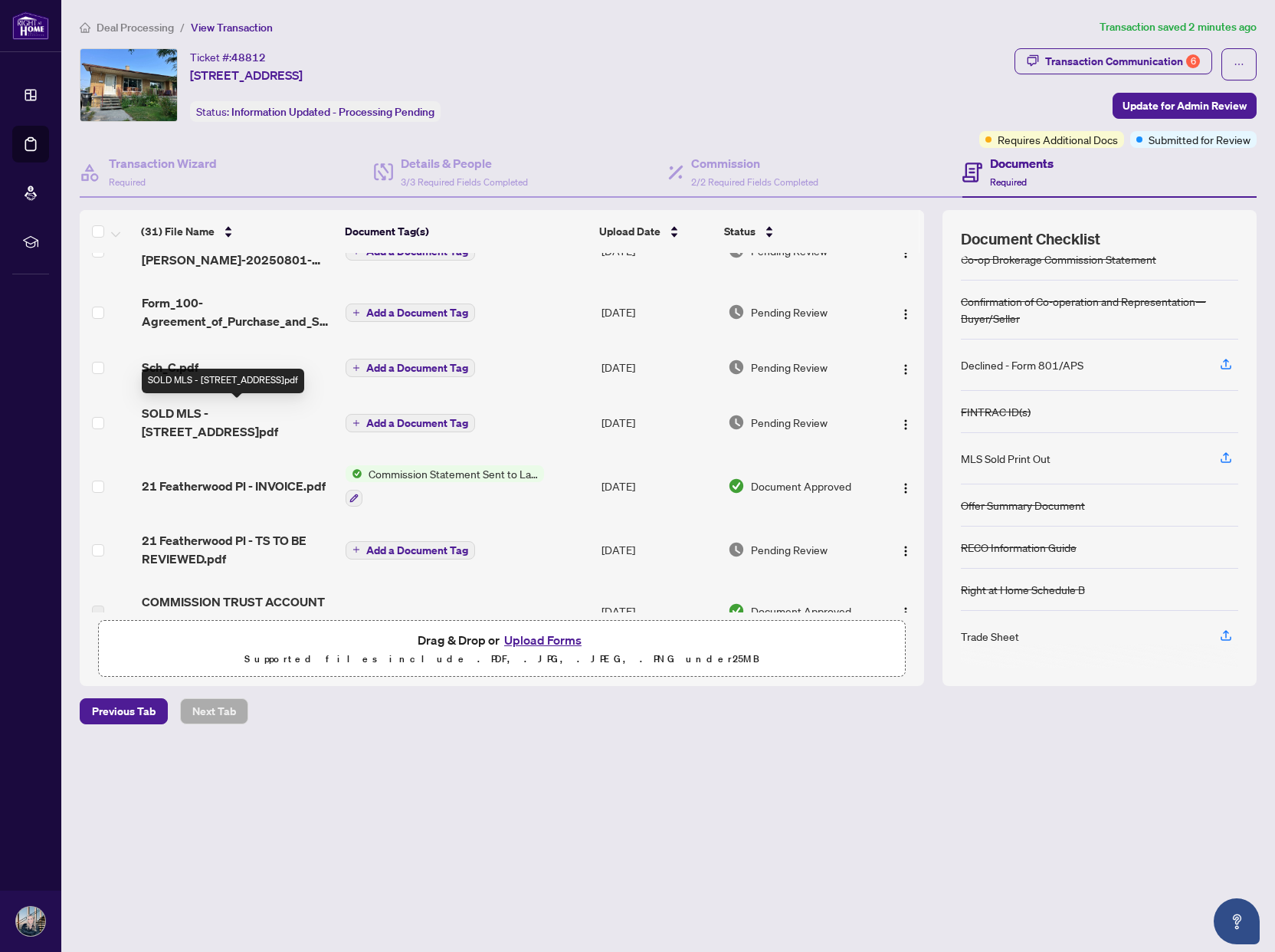
scroll to position [241, 0]
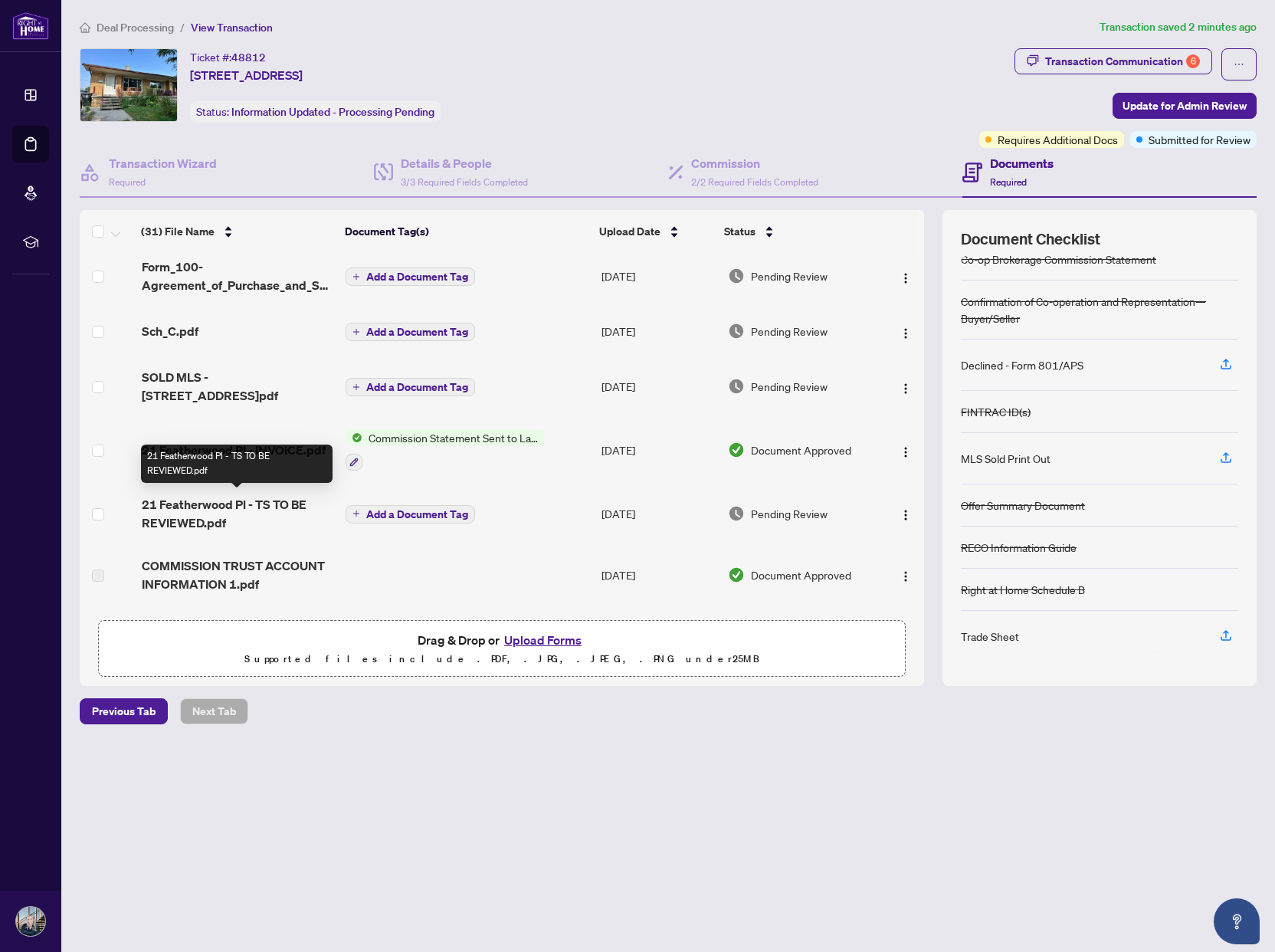
click at [178, 506] on span "21 Featherwood Pl - TS TO BE REVIEWED.pdf" at bounding box center [238, 513] width 192 height 37
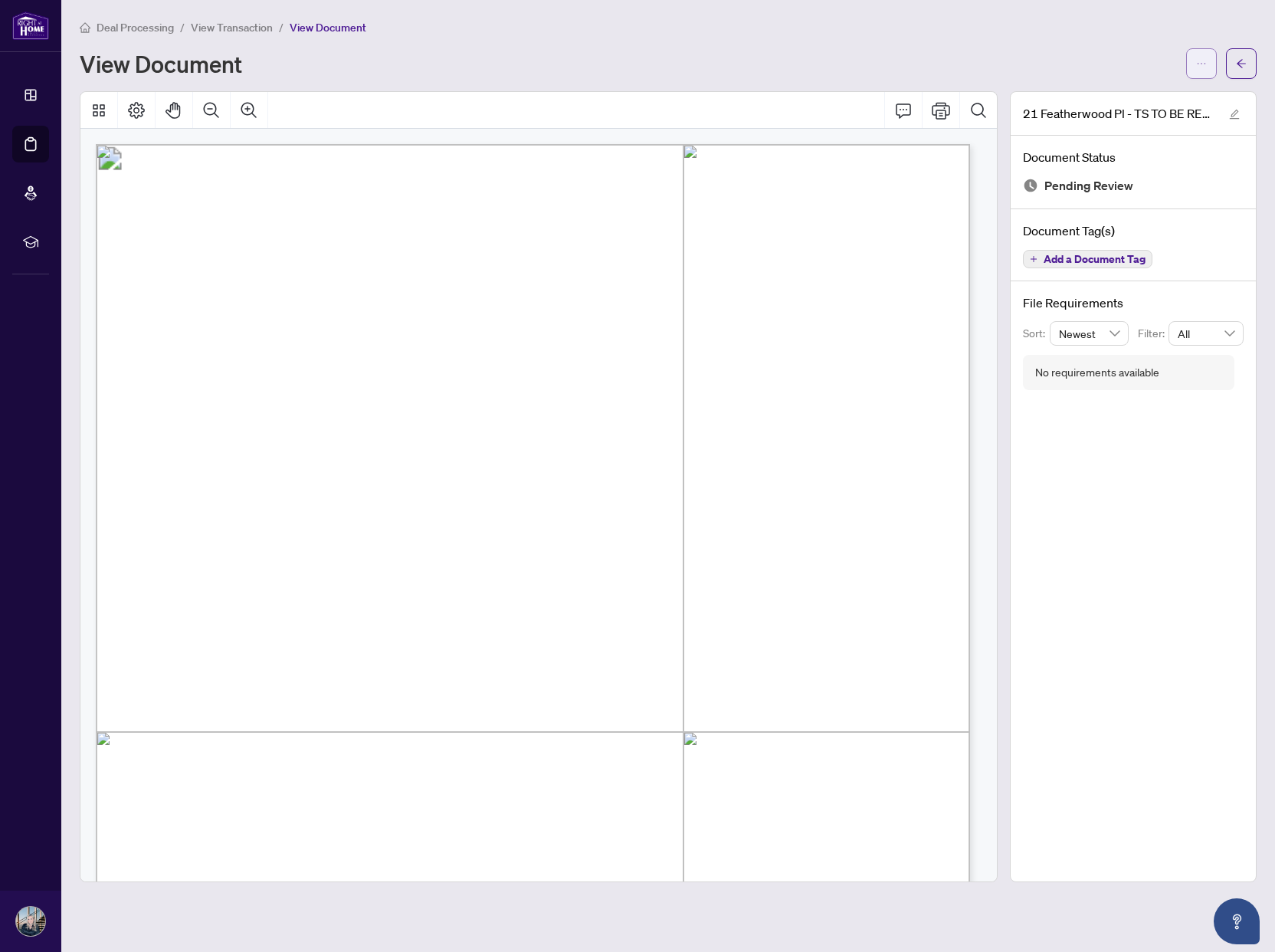
click at [1208, 62] on button "button" at bounding box center [1202, 63] width 31 height 31
click at [1113, 95] on span "Download" at bounding box center [1146, 96] width 116 height 17
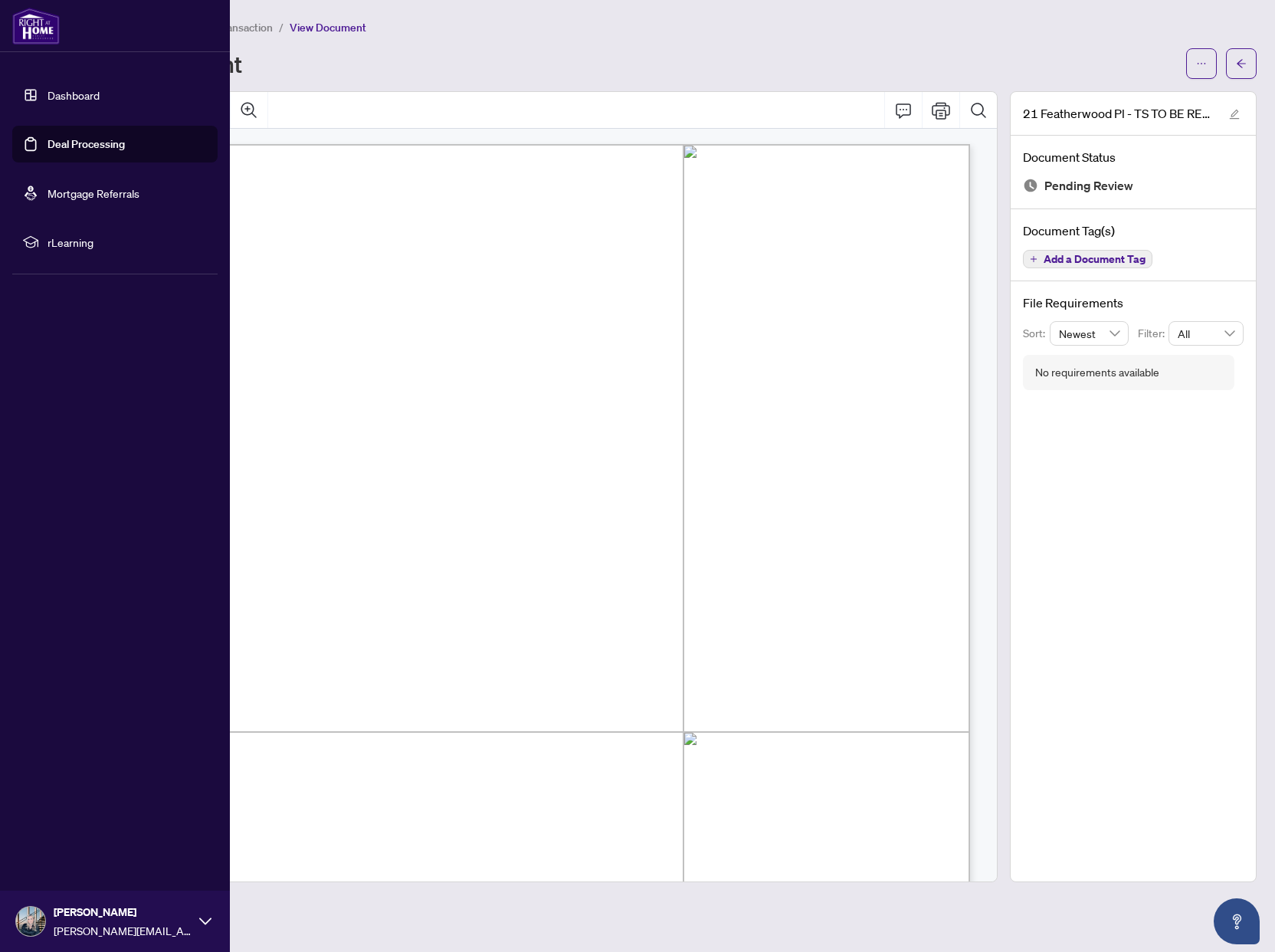
click at [81, 88] on link "Dashboard" at bounding box center [73, 95] width 53 height 14
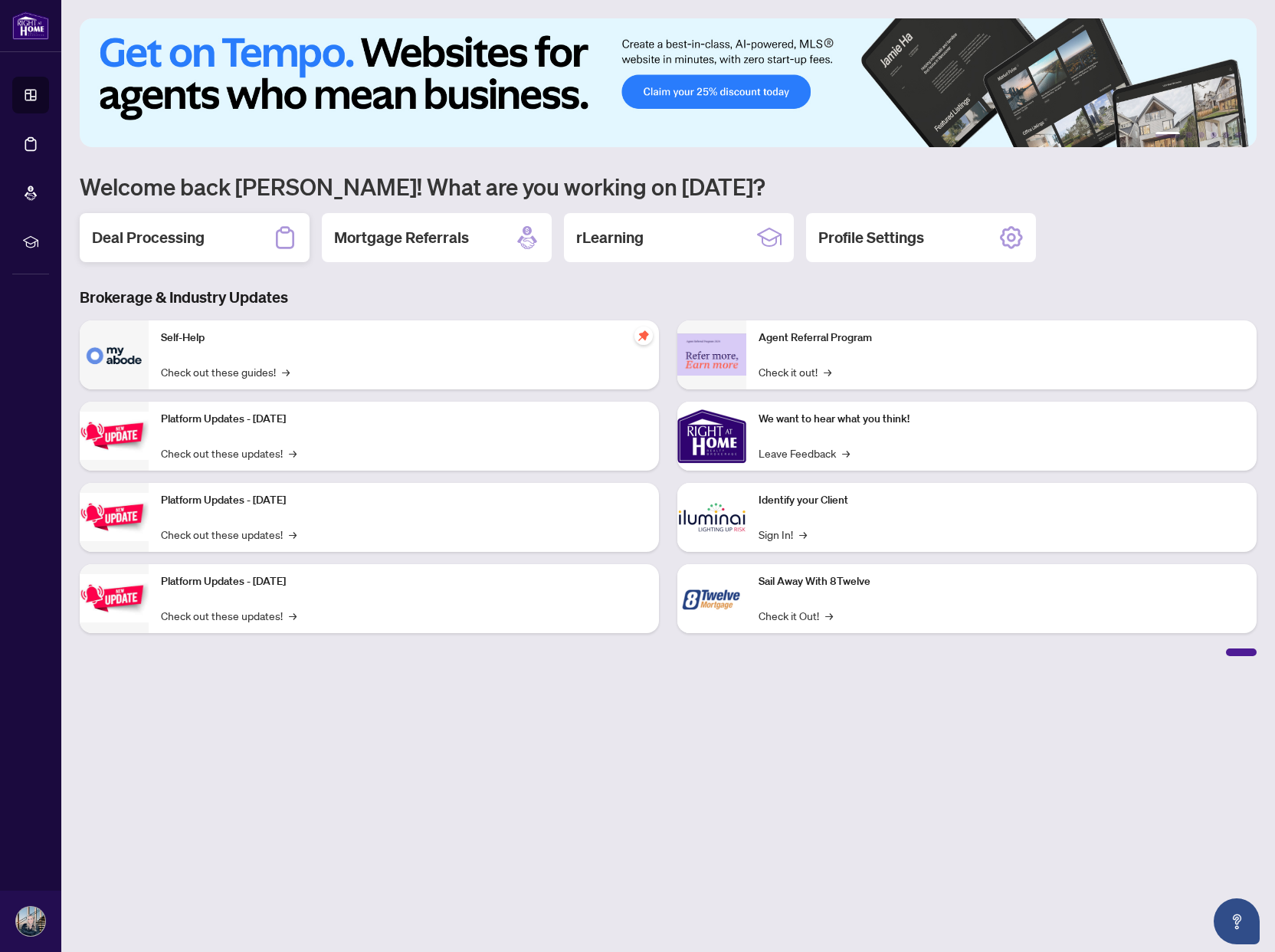
click at [187, 236] on h2 "Deal Processing" at bounding box center [149, 238] width 113 height 22
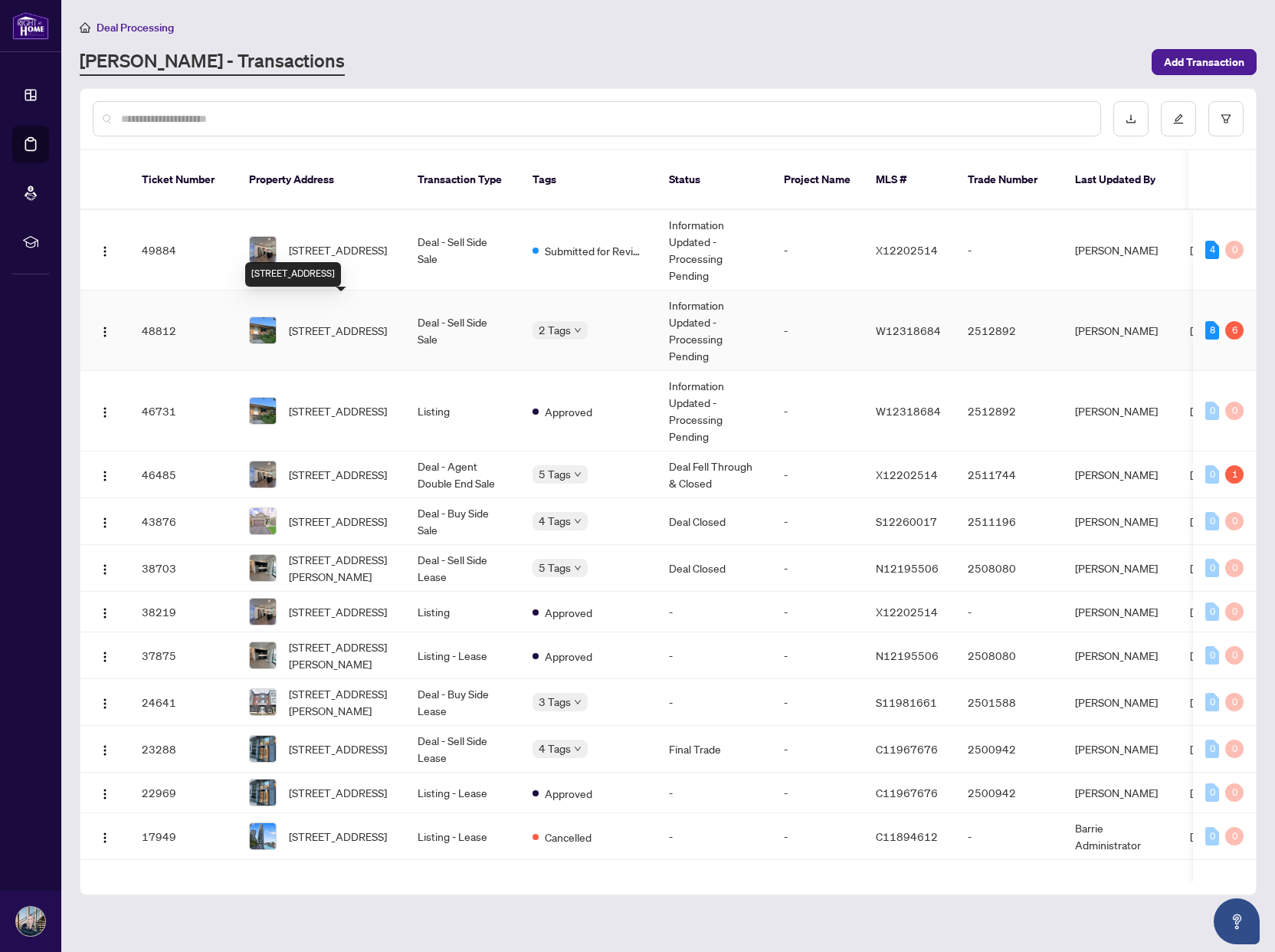
click at [336, 322] on span "[STREET_ADDRESS]" at bounding box center [337, 330] width 98 height 17
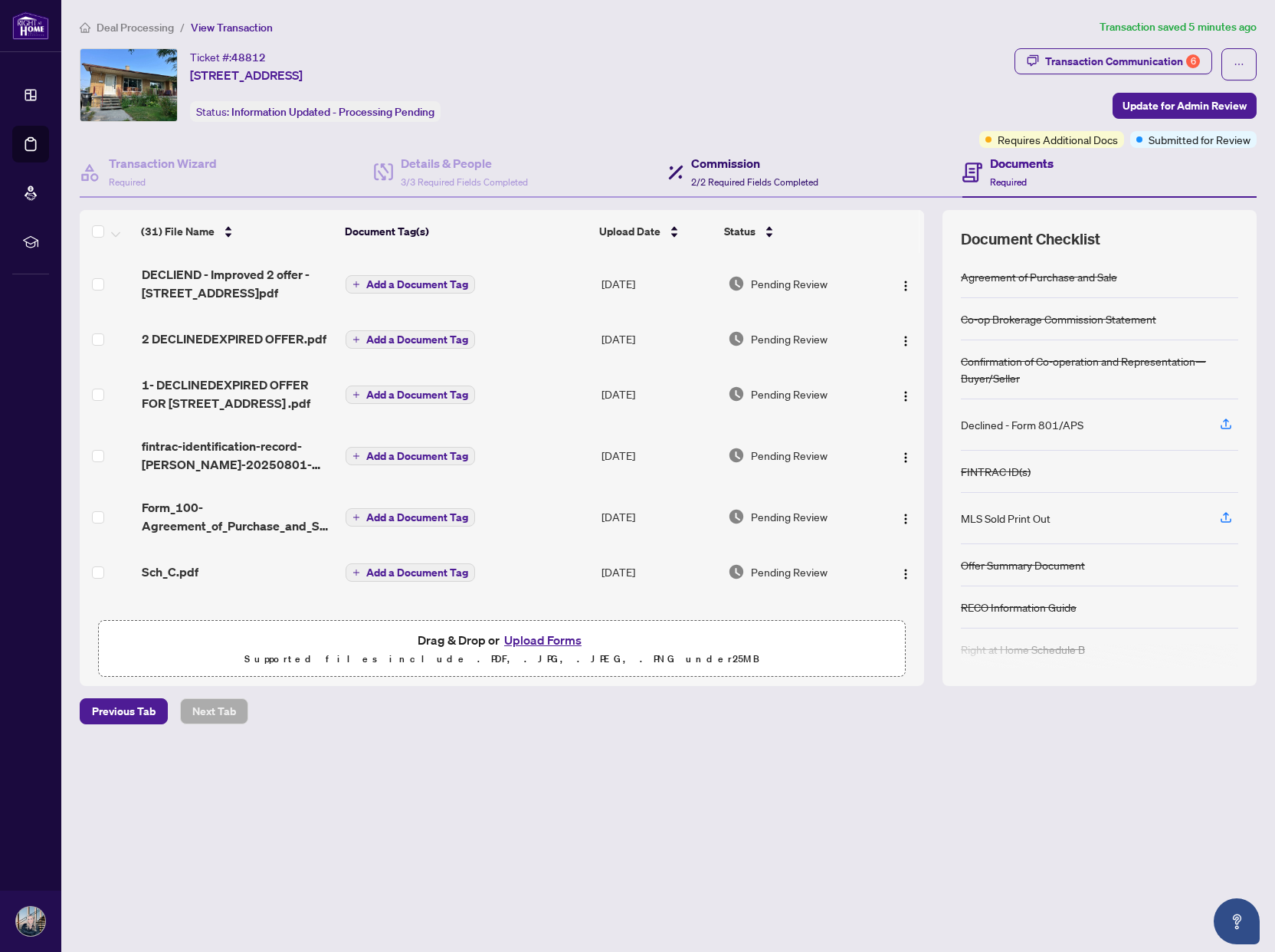
click at [723, 178] on span "2/2 Required Fields Completed" at bounding box center [754, 182] width 127 height 12
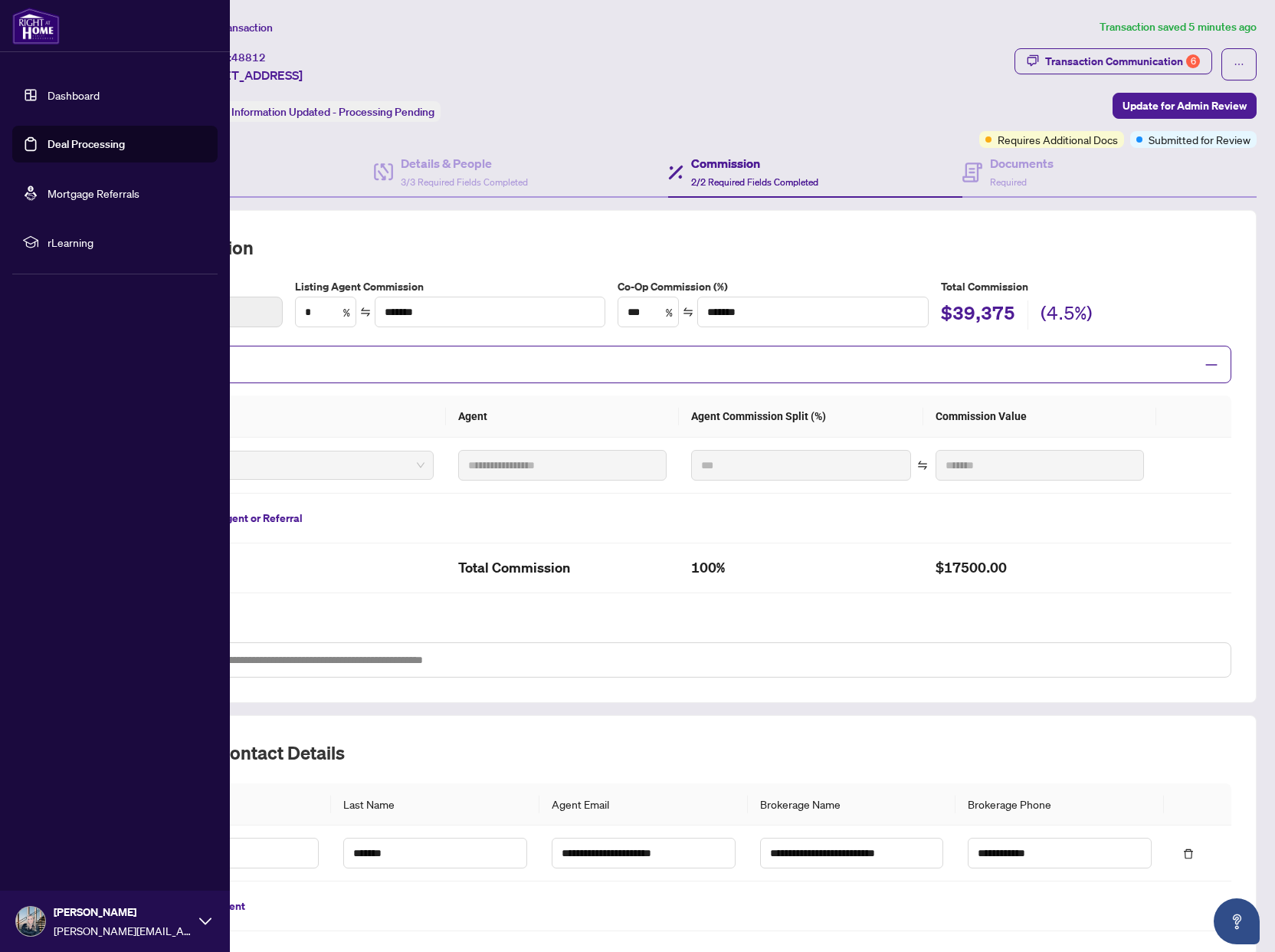
click at [58, 94] on link "Dashboard" at bounding box center [73, 95] width 53 height 14
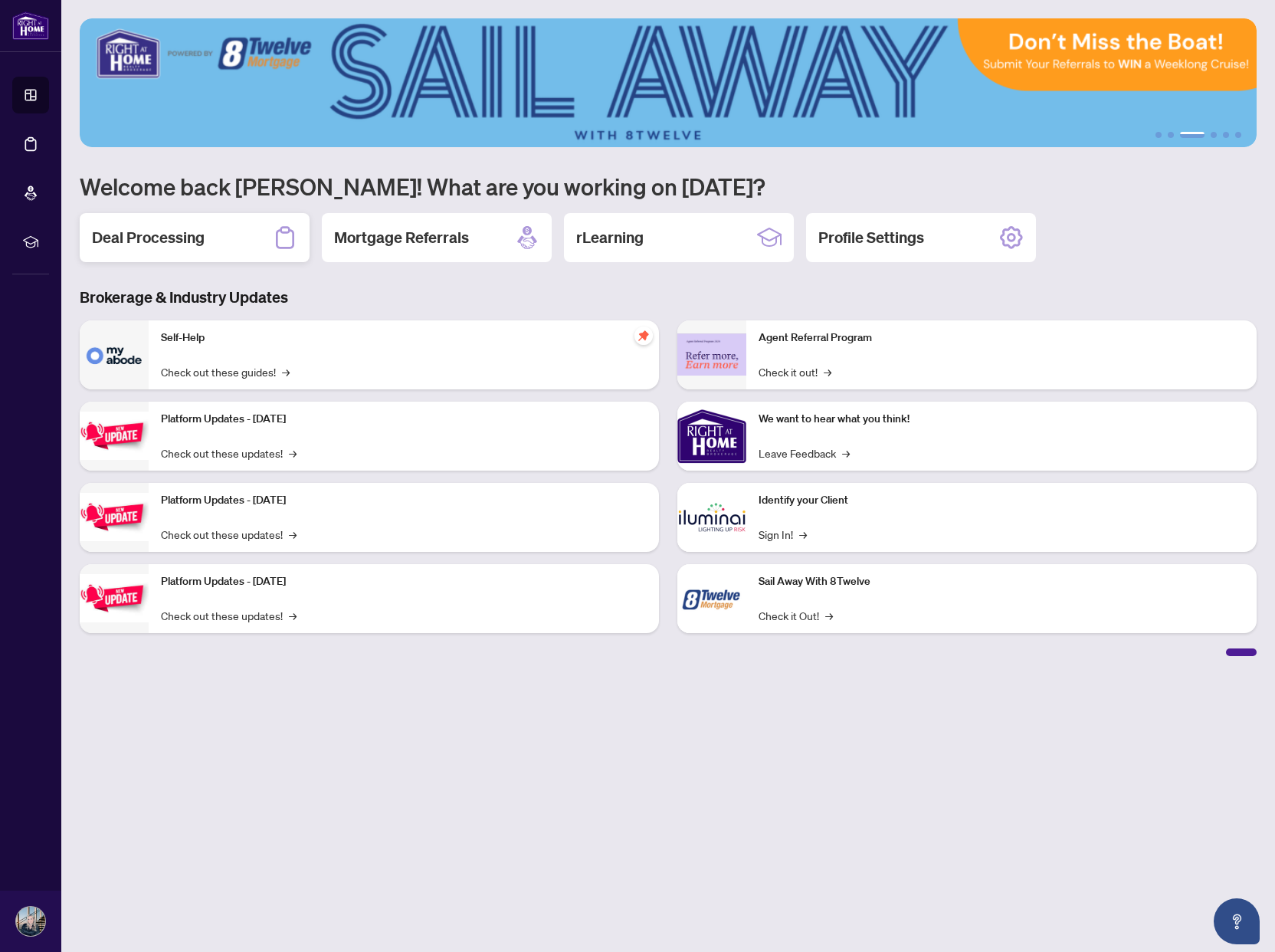
click at [184, 237] on h2 "Deal Processing" at bounding box center [149, 238] width 113 height 22
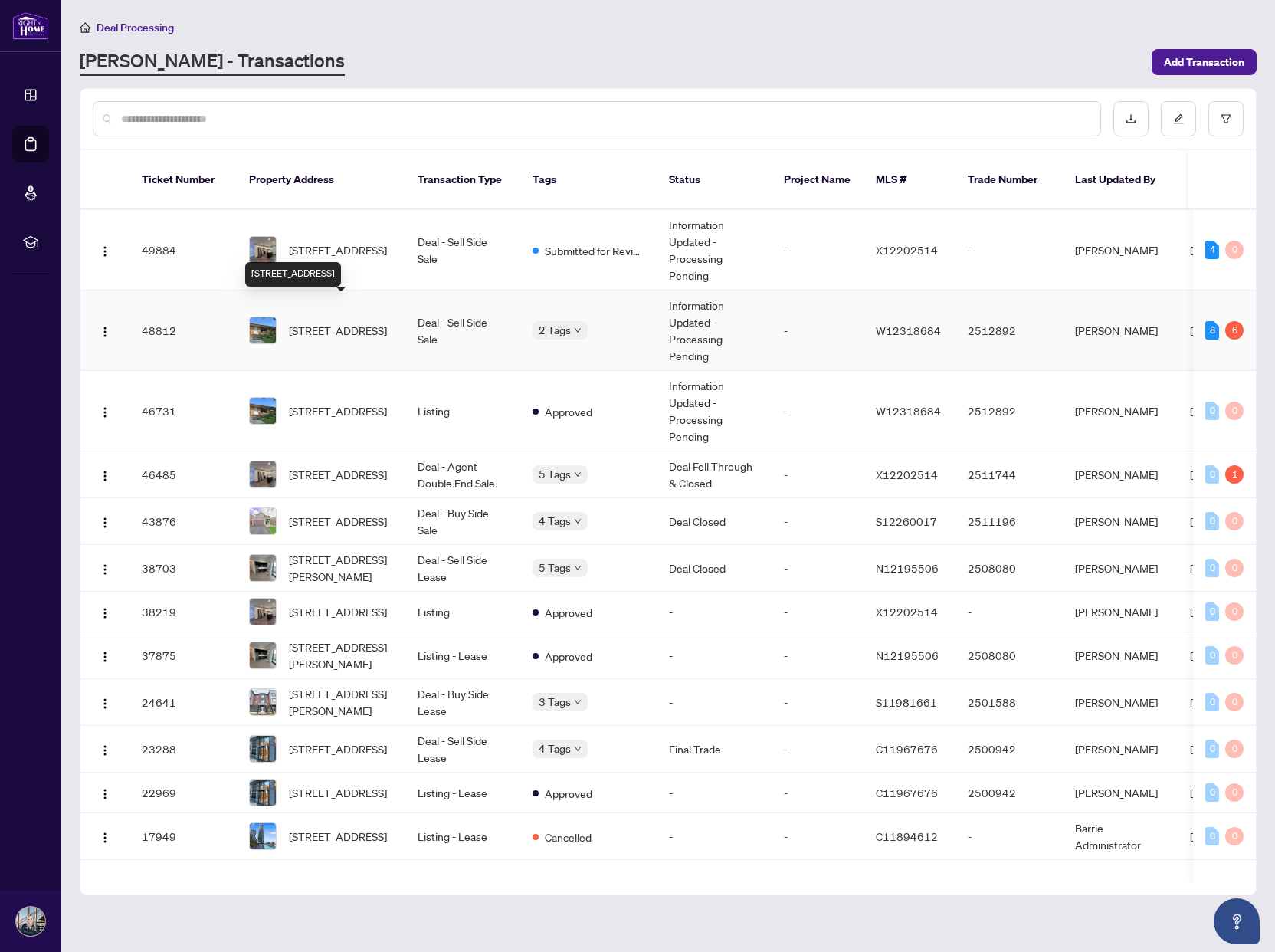
click at [326, 322] on span "[STREET_ADDRESS]" at bounding box center [337, 330] width 98 height 17
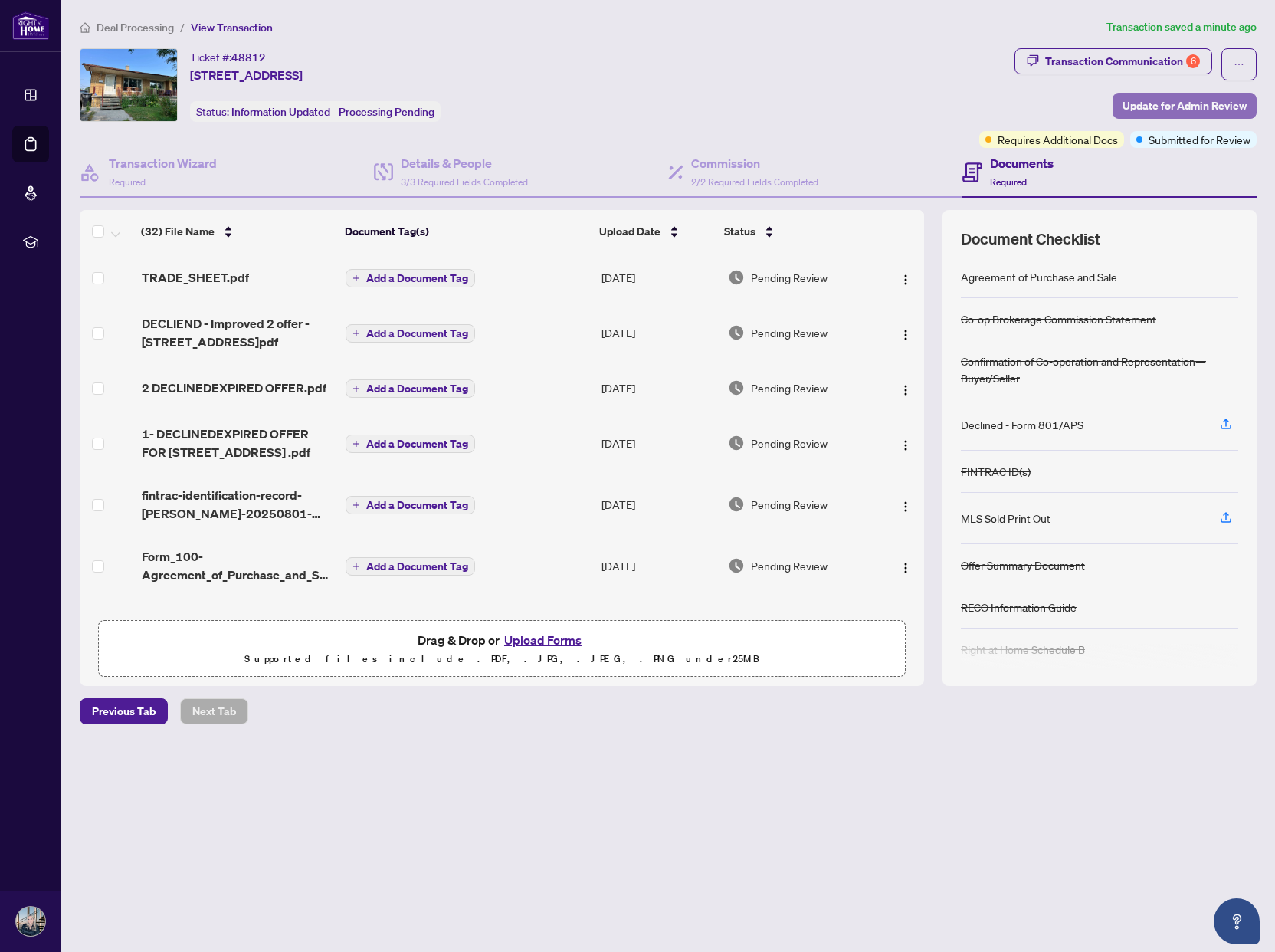
click at [1175, 103] on span "Update for Admin Review" at bounding box center [1184, 105] width 124 height 25
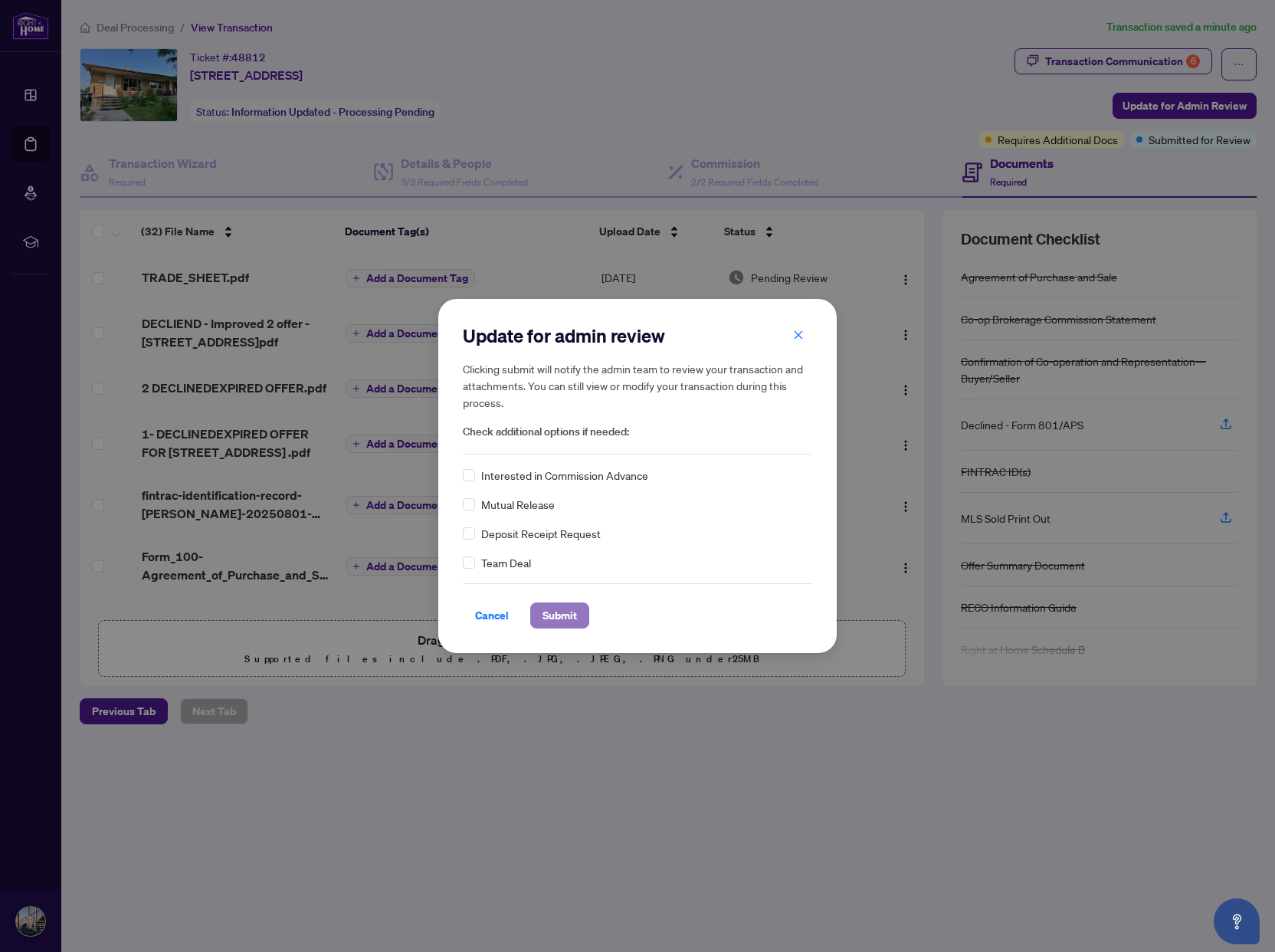
click at [565, 617] on span "Submit" at bounding box center [559, 615] width 35 height 25
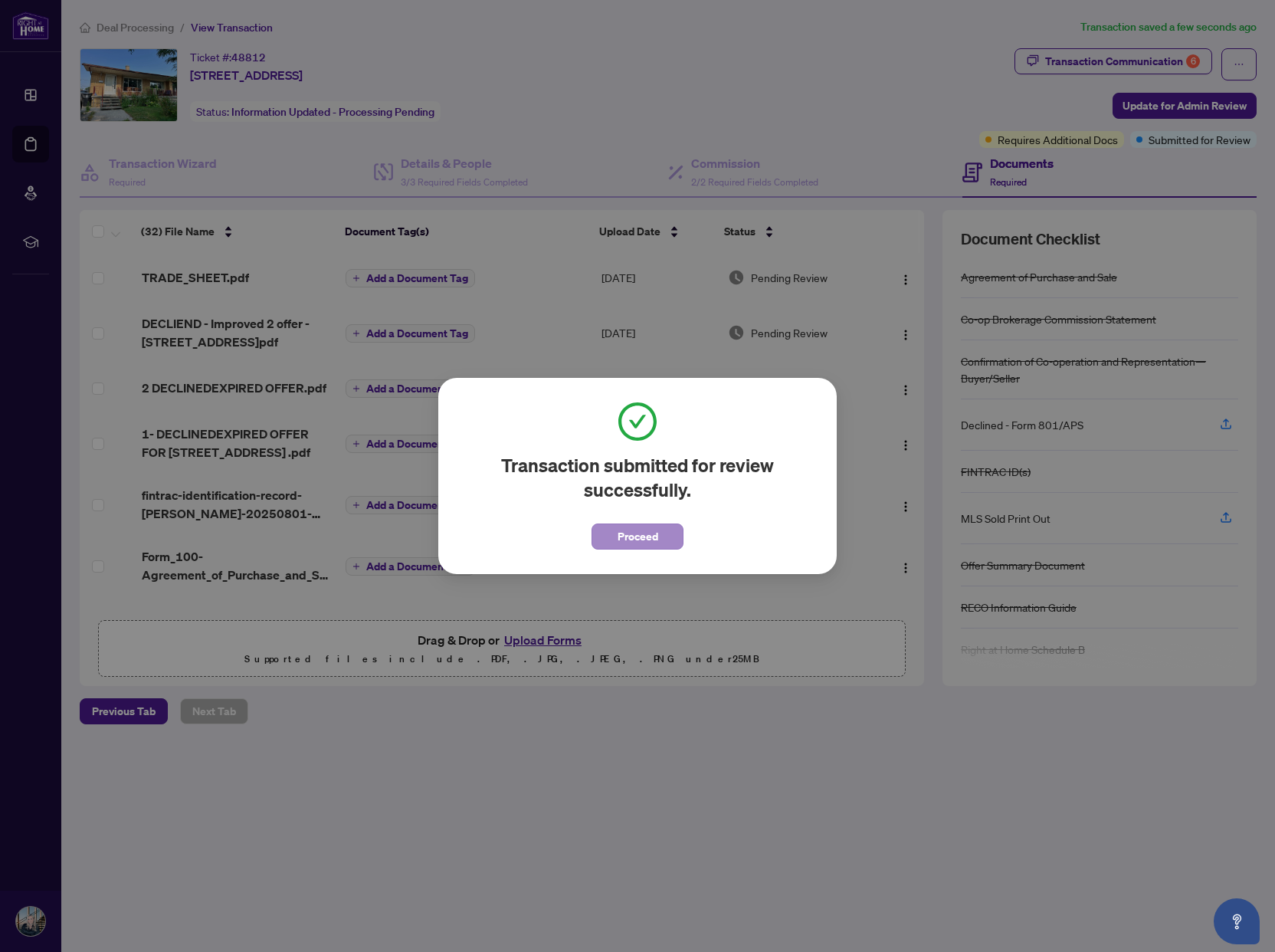
click at [646, 538] on span "Proceed" at bounding box center [638, 536] width 41 height 25
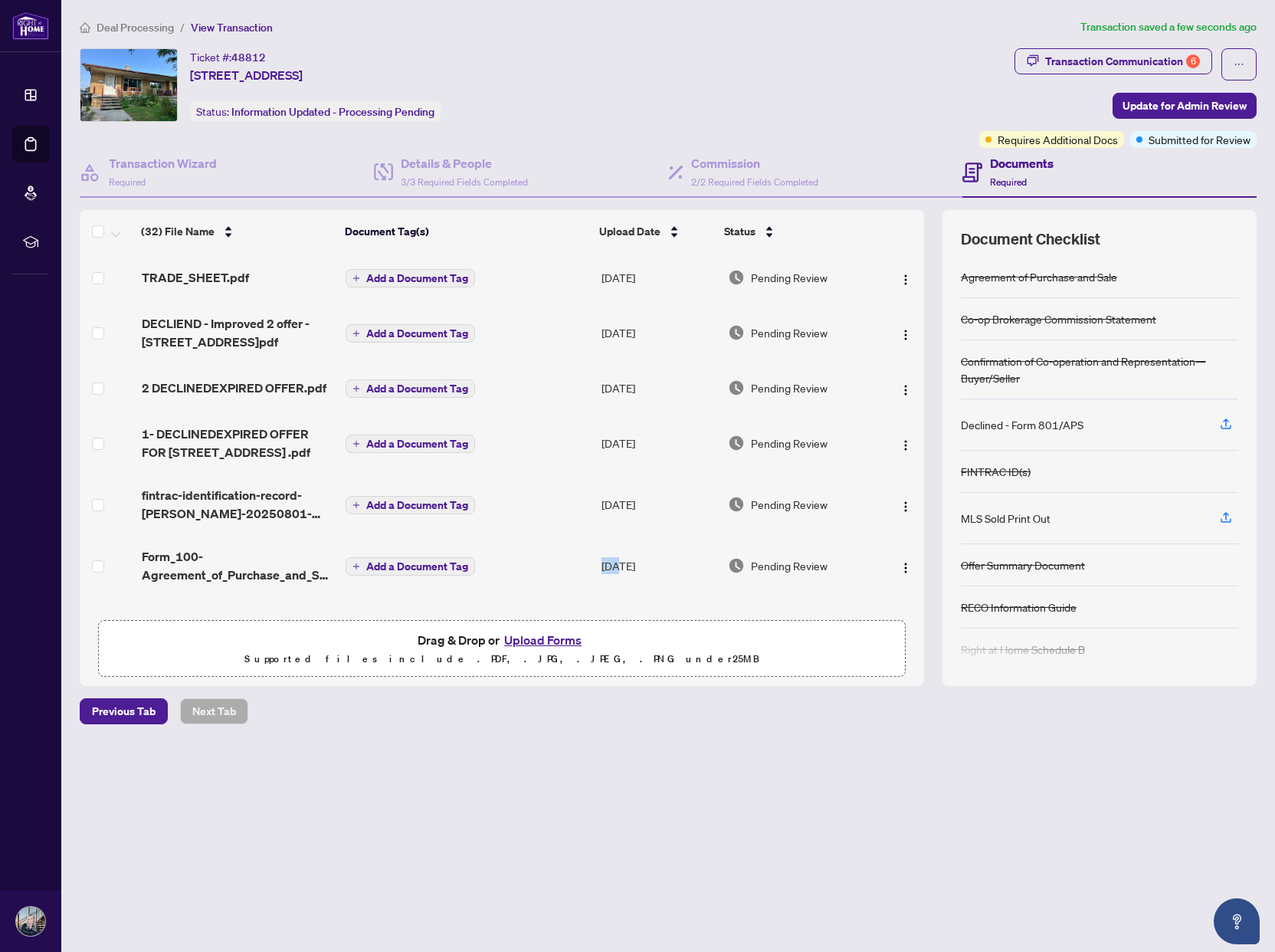
click at [646, 538] on td "[DATE]" at bounding box center [659, 566] width 127 height 61
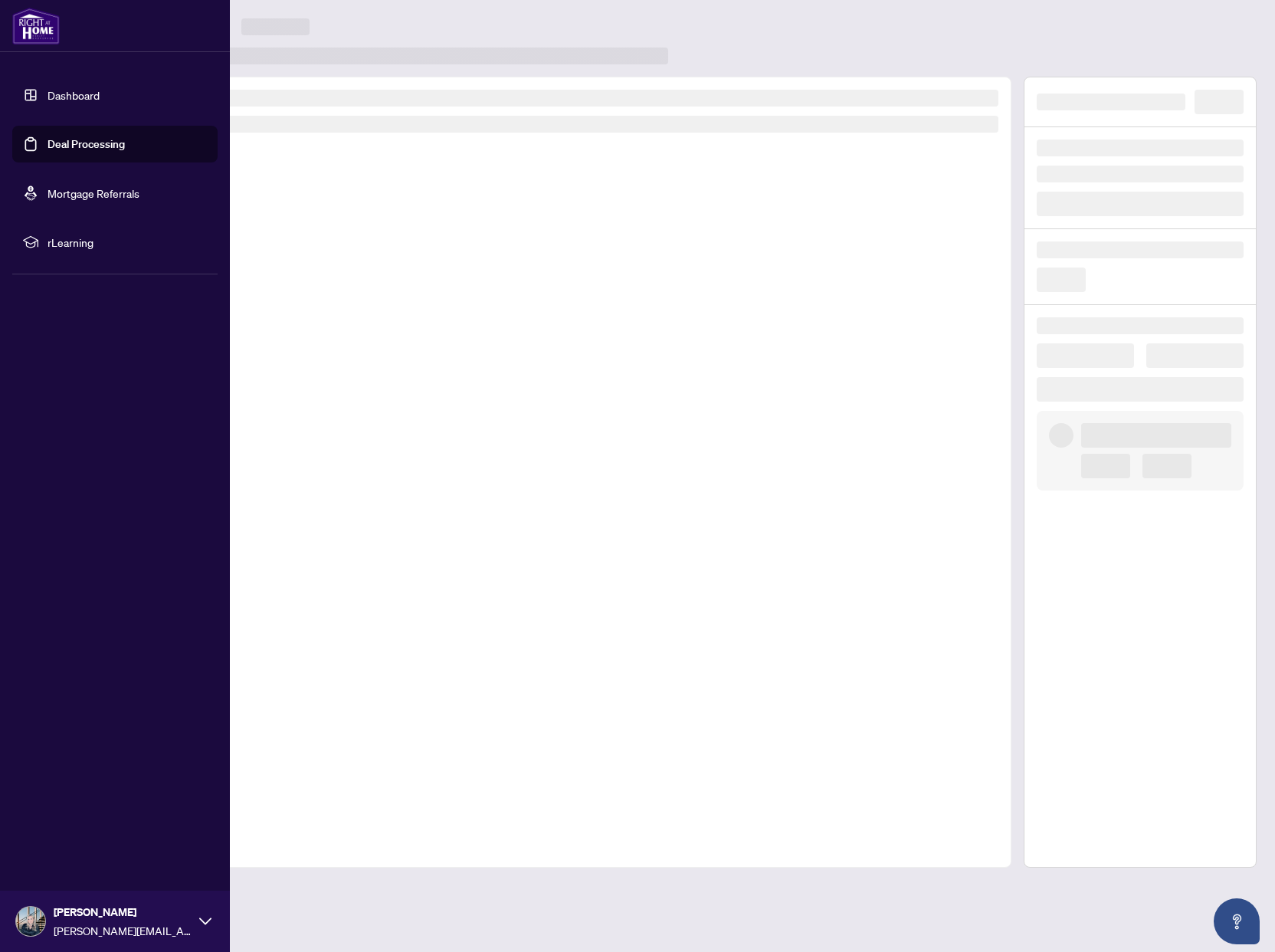
click at [48, 93] on link "Dashboard" at bounding box center [73, 95] width 53 height 14
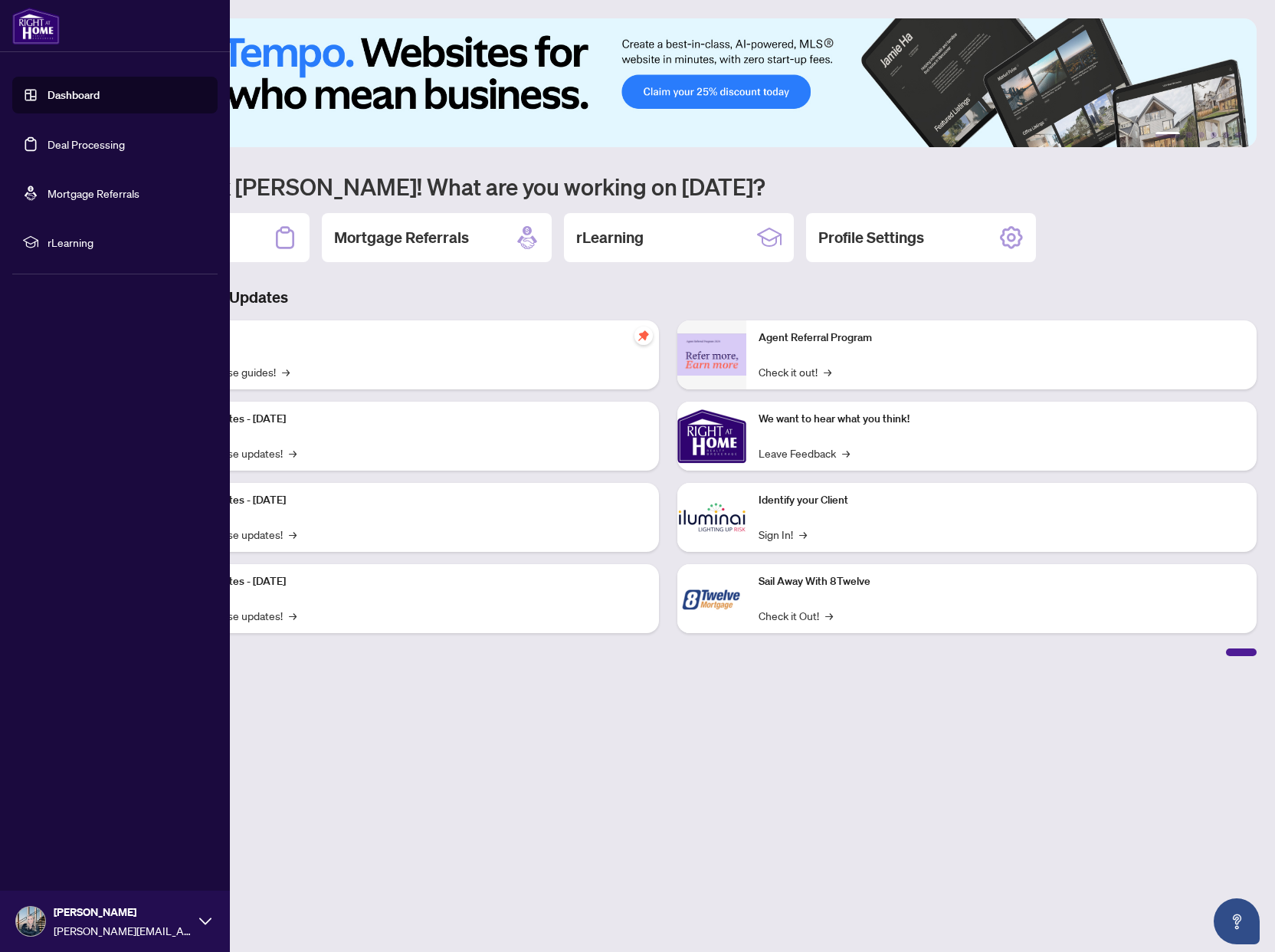
click at [96, 99] on link "Dashboard" at bounding box center [73, 95] width 53 height 14
